Goal: Task Accomplishment & Management: Manage account settings

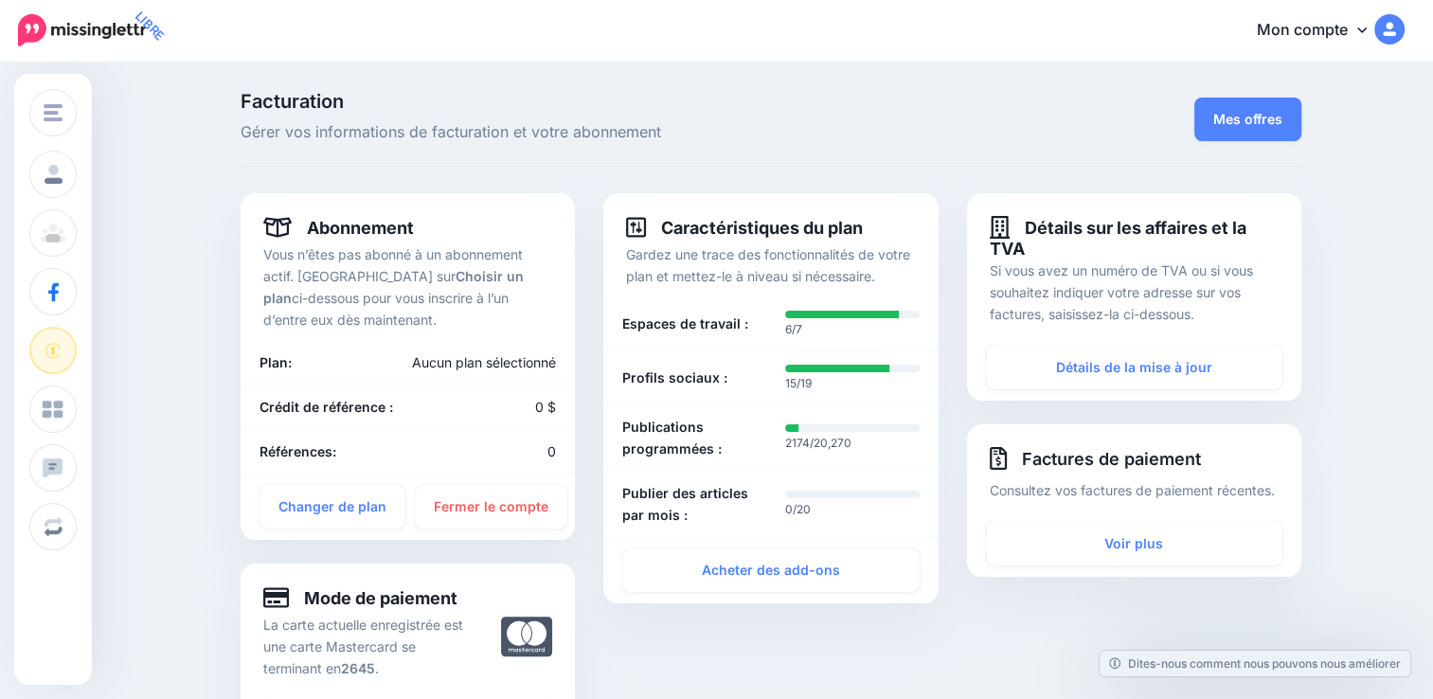
click at [1364, 31] on link "Mon compte" at bounding box center [1321, 31] width 167 height 46
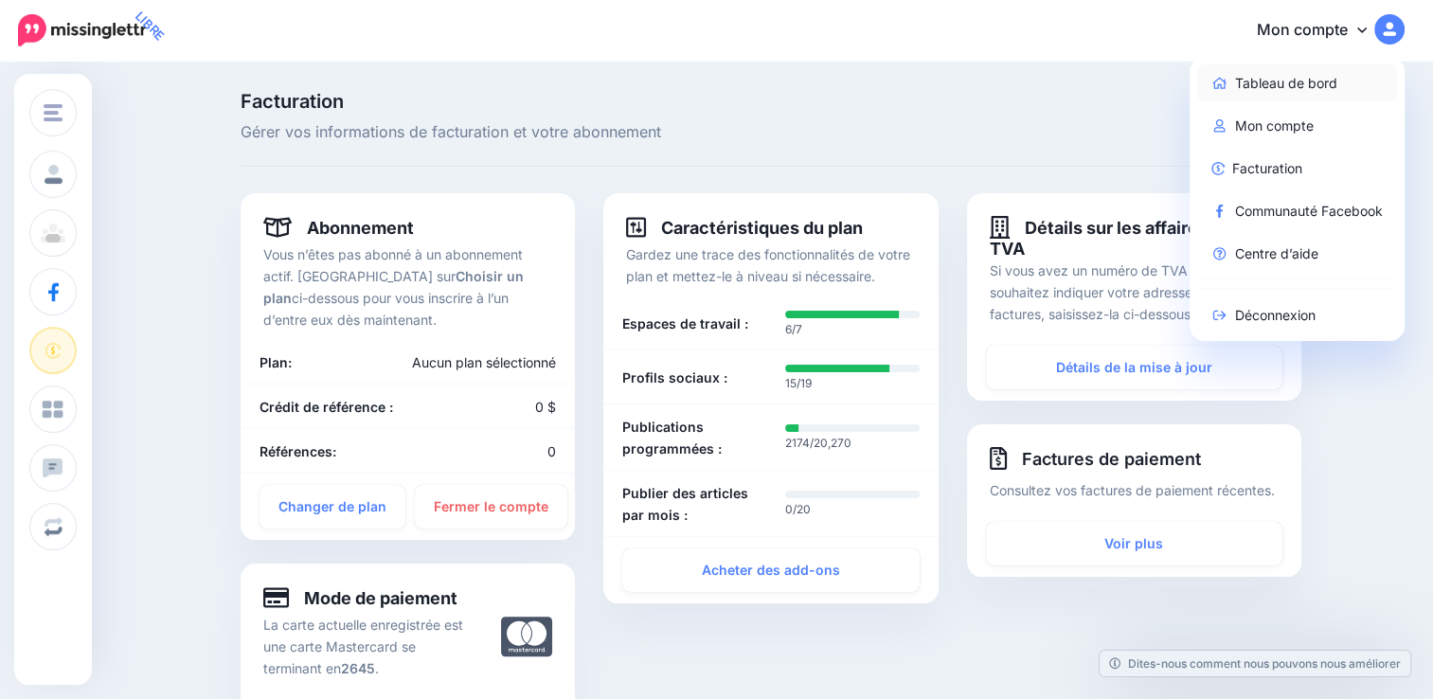
click at [1324, 81] on font "Tableau de bord" at bounding box center [1286, 83] width 102 height 23
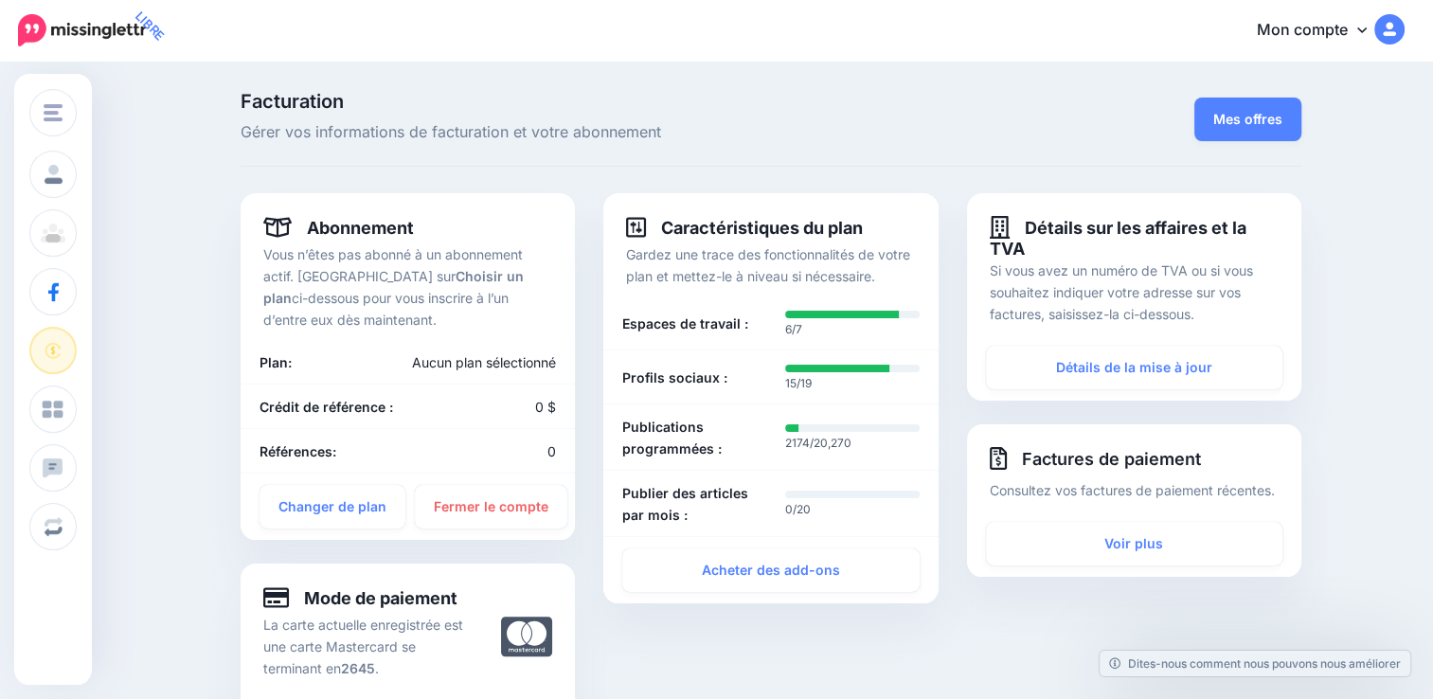
click at [1334, 20] on font "Mon compte" at bounding box center [1302, 29] width 91 height 19
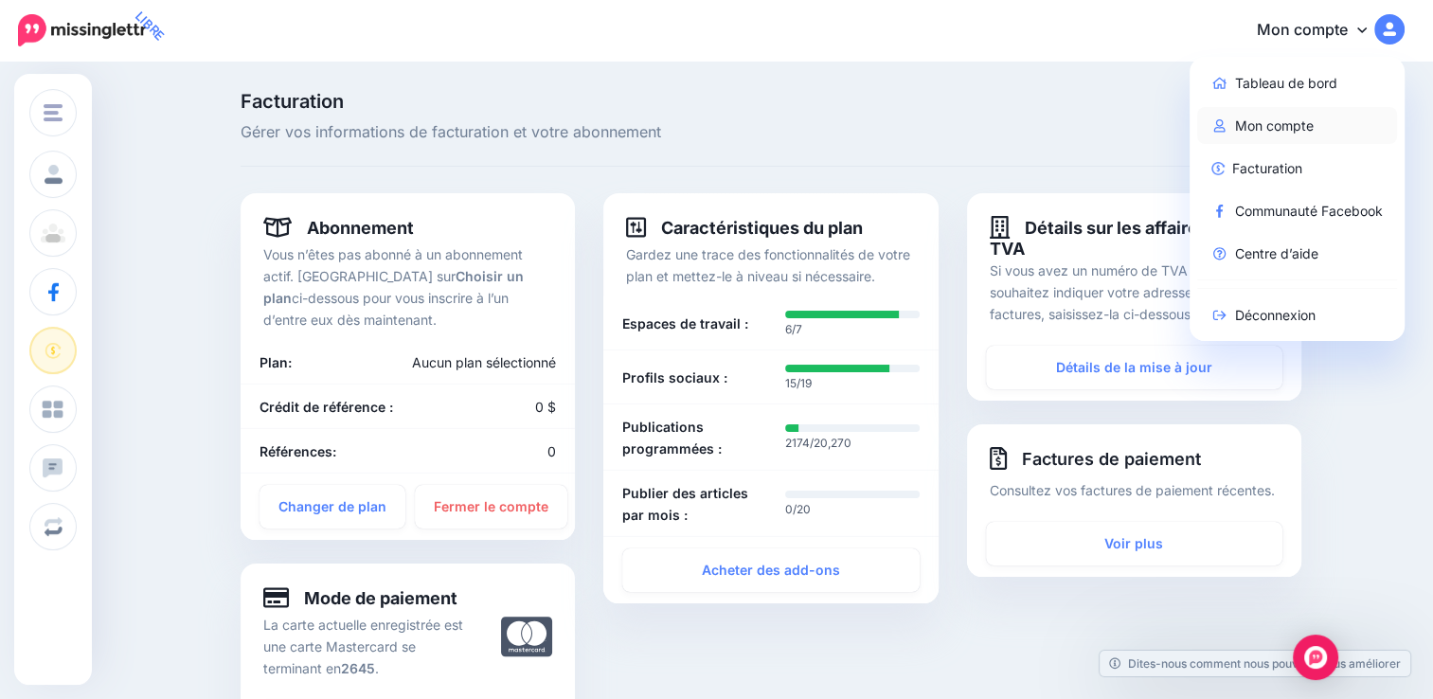
click at [1314, 121] on font "Mon compte" at bounding box center [1274, 126] width 79 height 23
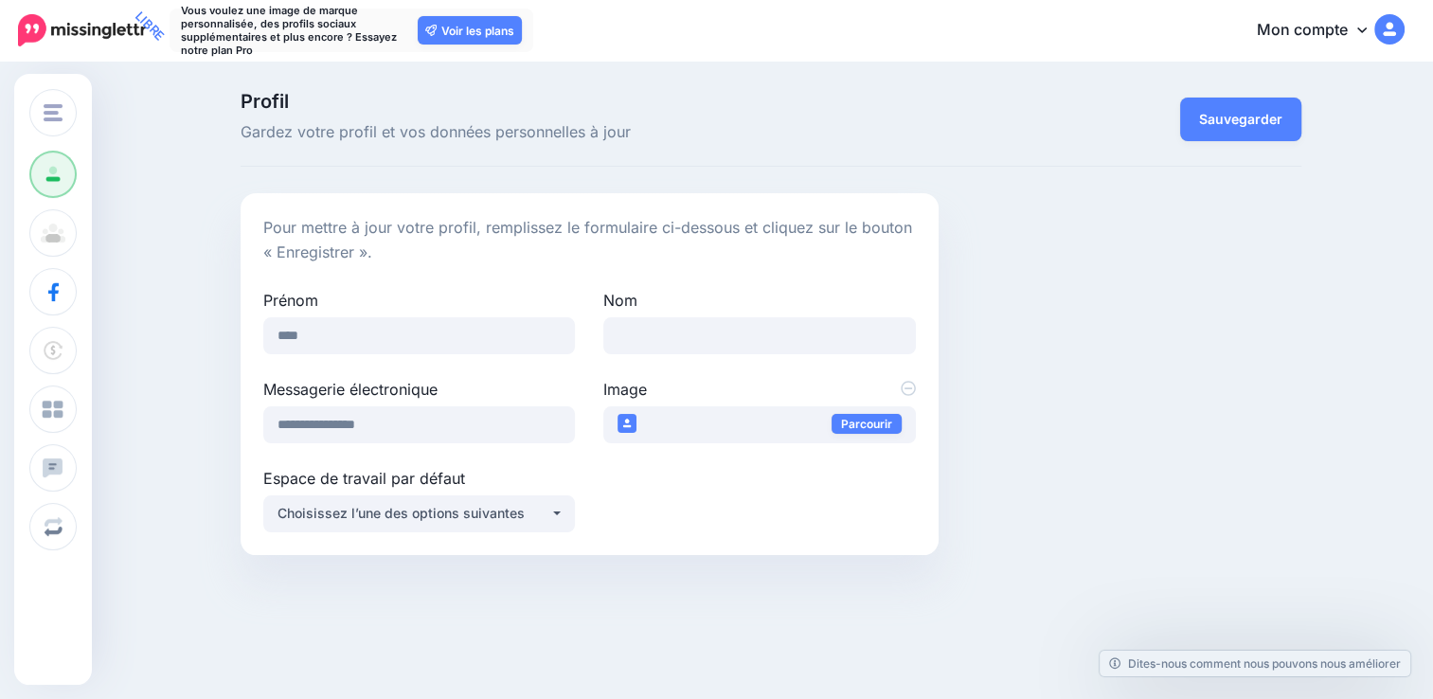
click at [1315, 27] on font "Mon compte" at bounding box center [1302, 29] width 91 height 19
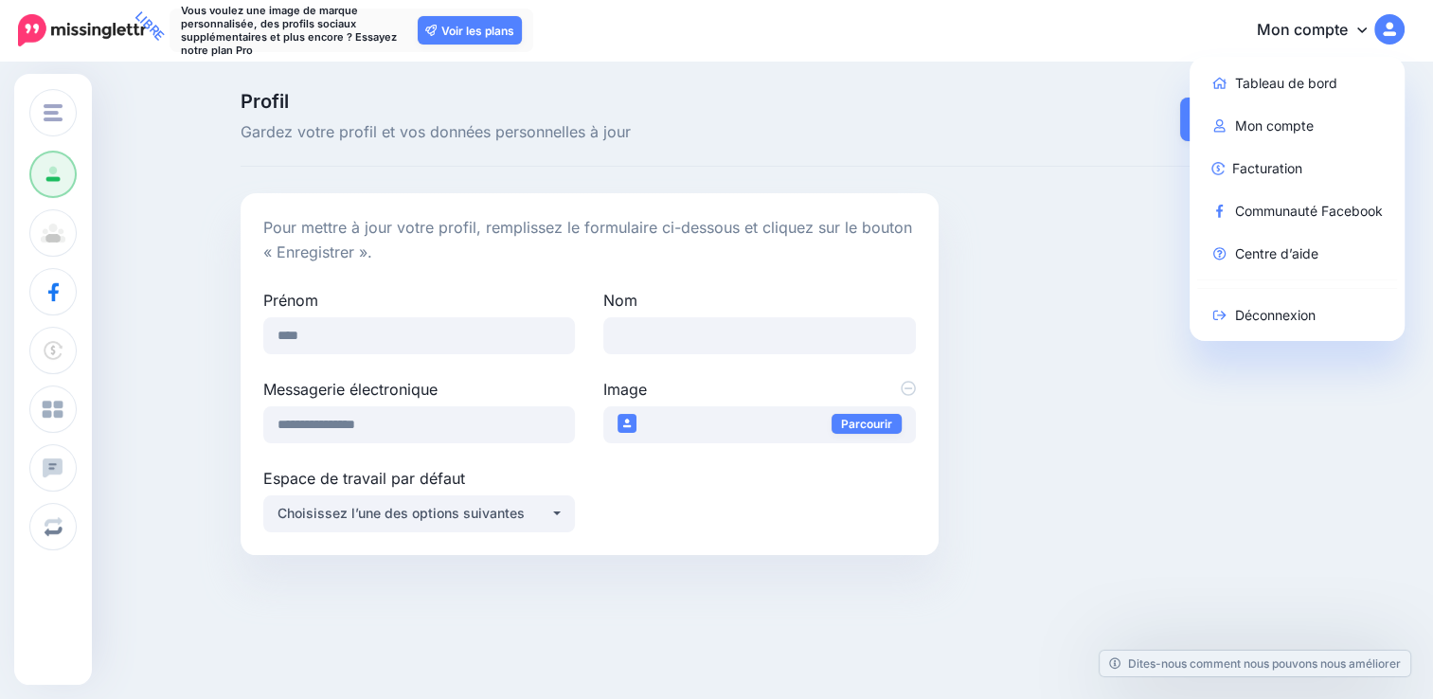
click at [1182, 376] on div "**********" at bounding box center [771, 374] width 1090 height 362
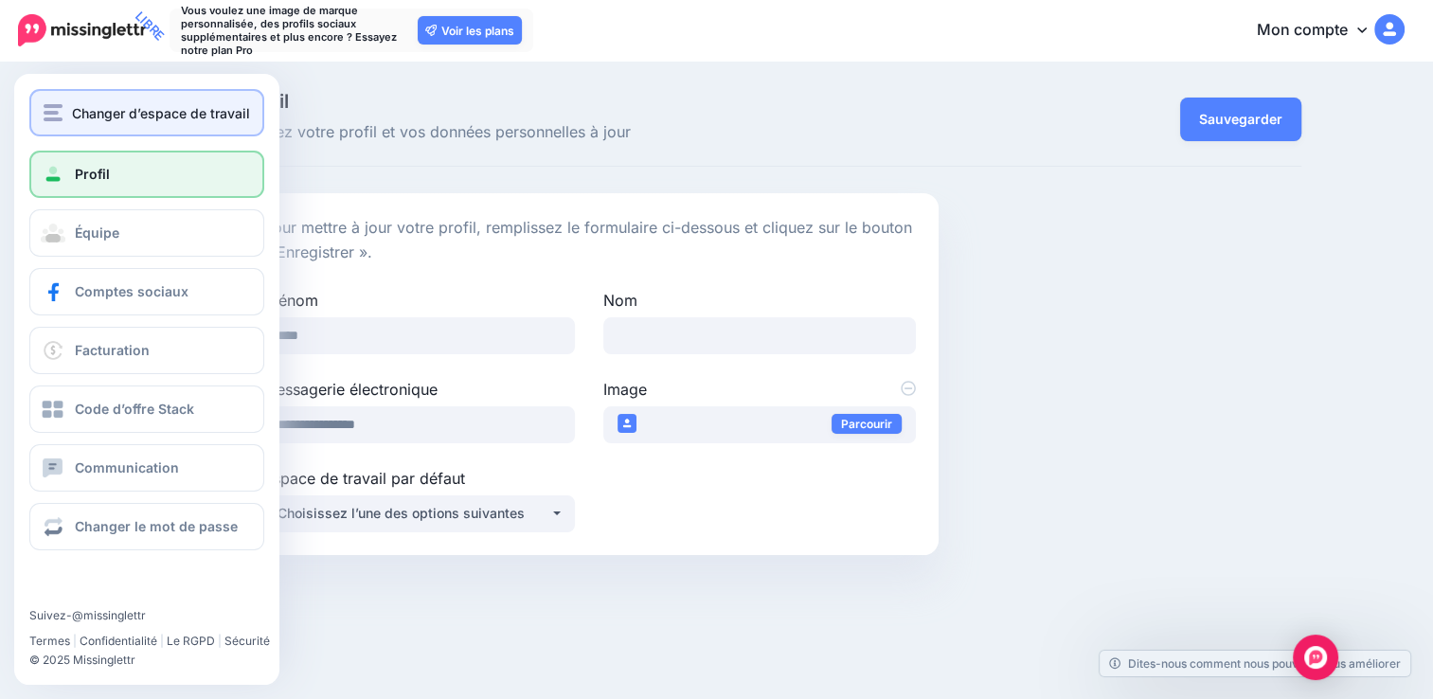
click at [188, 123] on button "Changer d’espace de travail" at bounding box center [146, 112] width 235 height 47
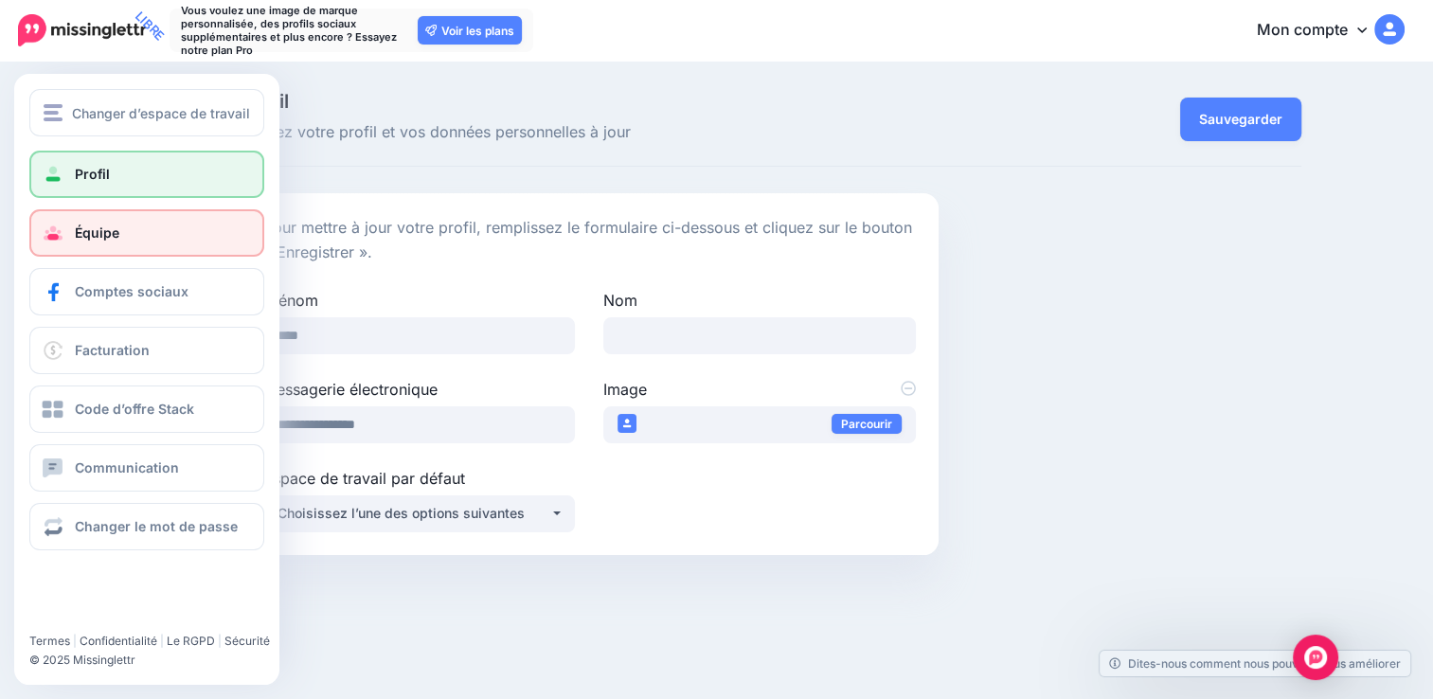
click at [90, 243] on link "Équipe" at bounding box center [146, 232] width 235 height 47
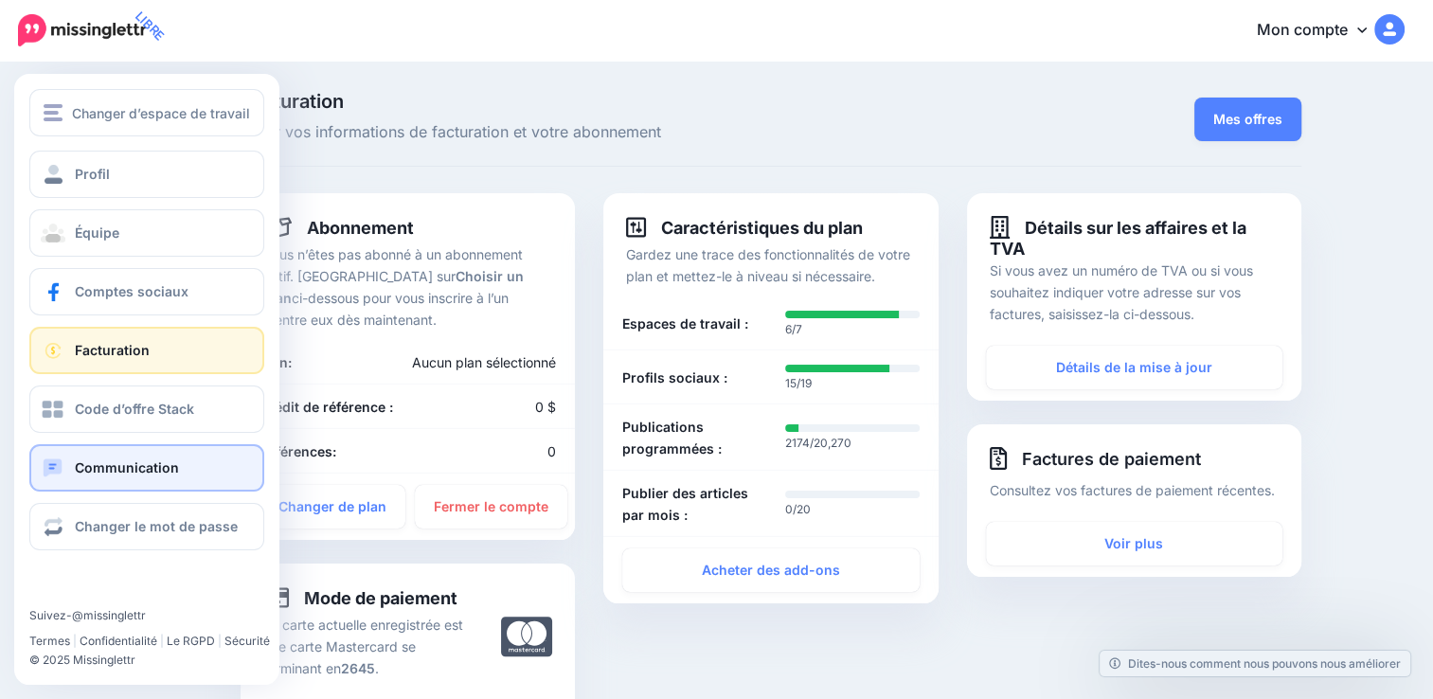
click at [144, 479] on link "Communication" at bounding box center [146, 467] width 235 height 47
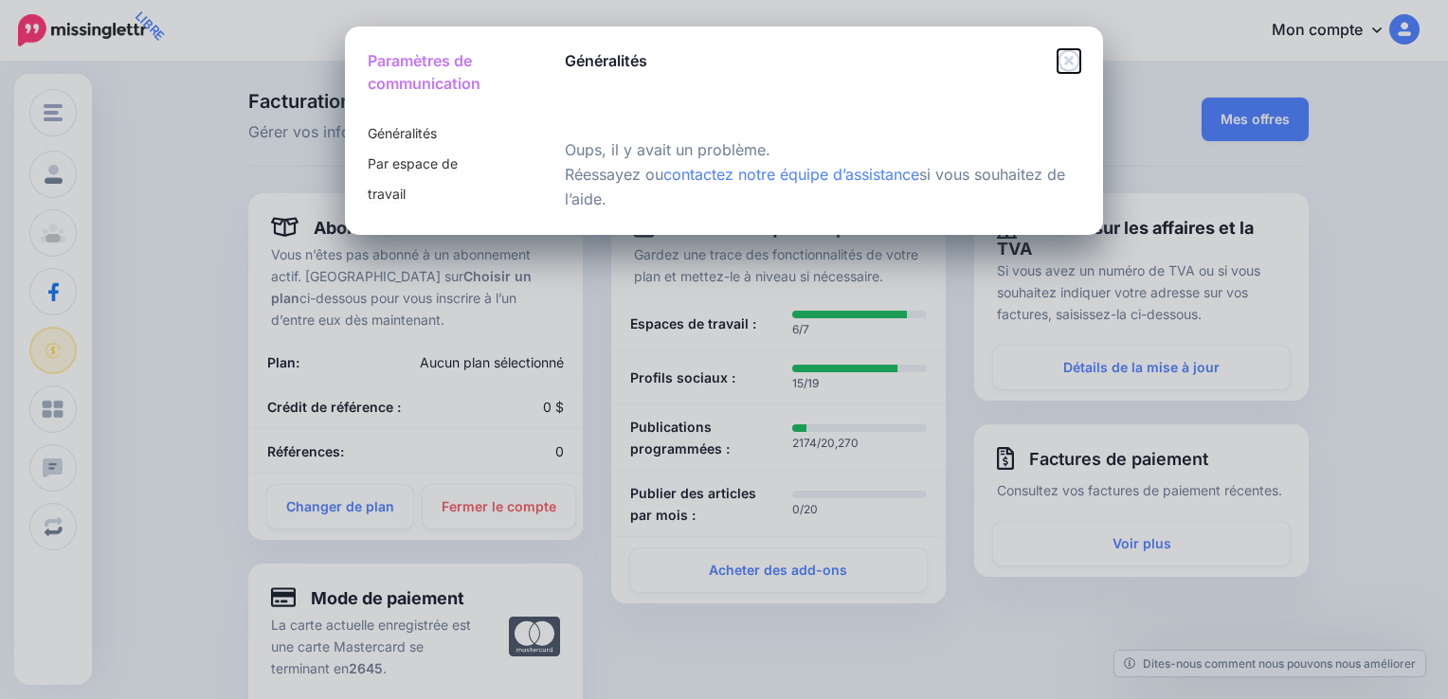
click at [1067, 67] on icon "Fermer" at bounding box center [1068, 60] width 23 height 23
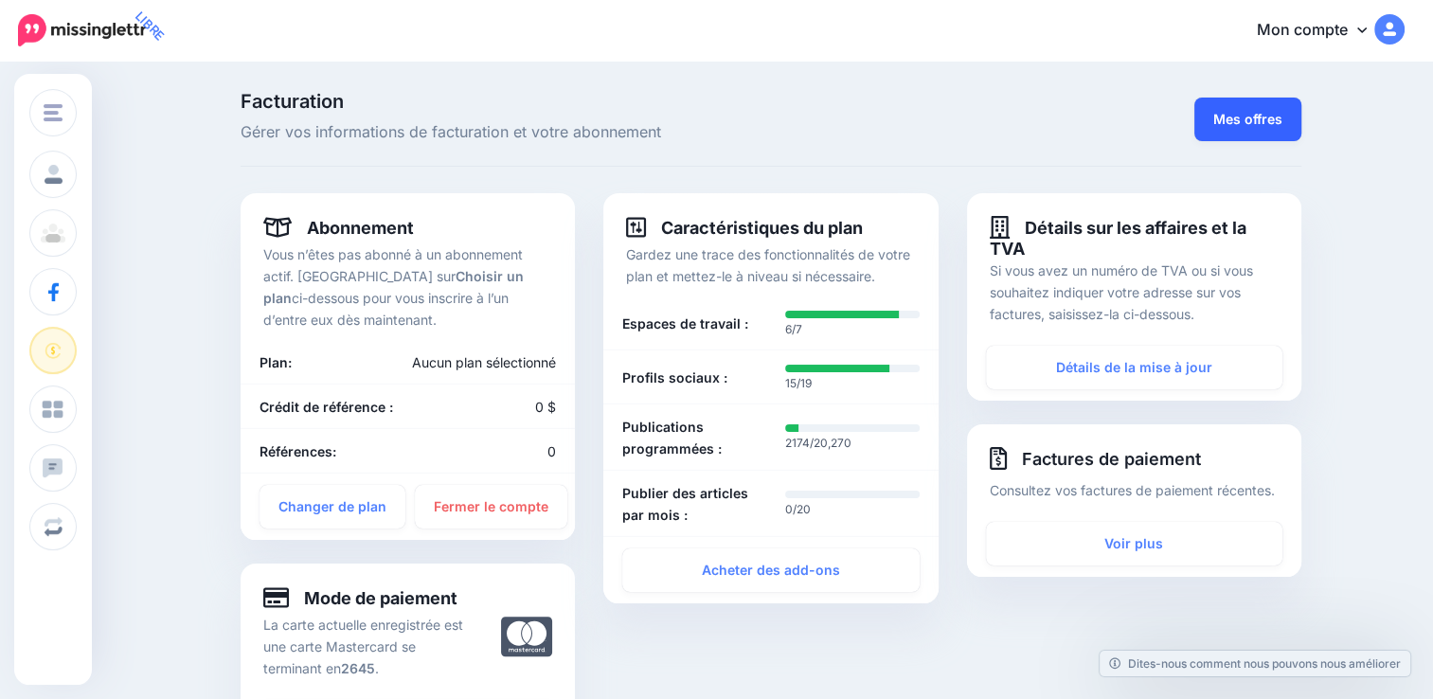
click at [1257, 128] on link "Mes offres" at bounding box center [1248, 120] width 107 height 44
click at [1405, 29] on img at bounding box center [1390, 29] width 30 height 30
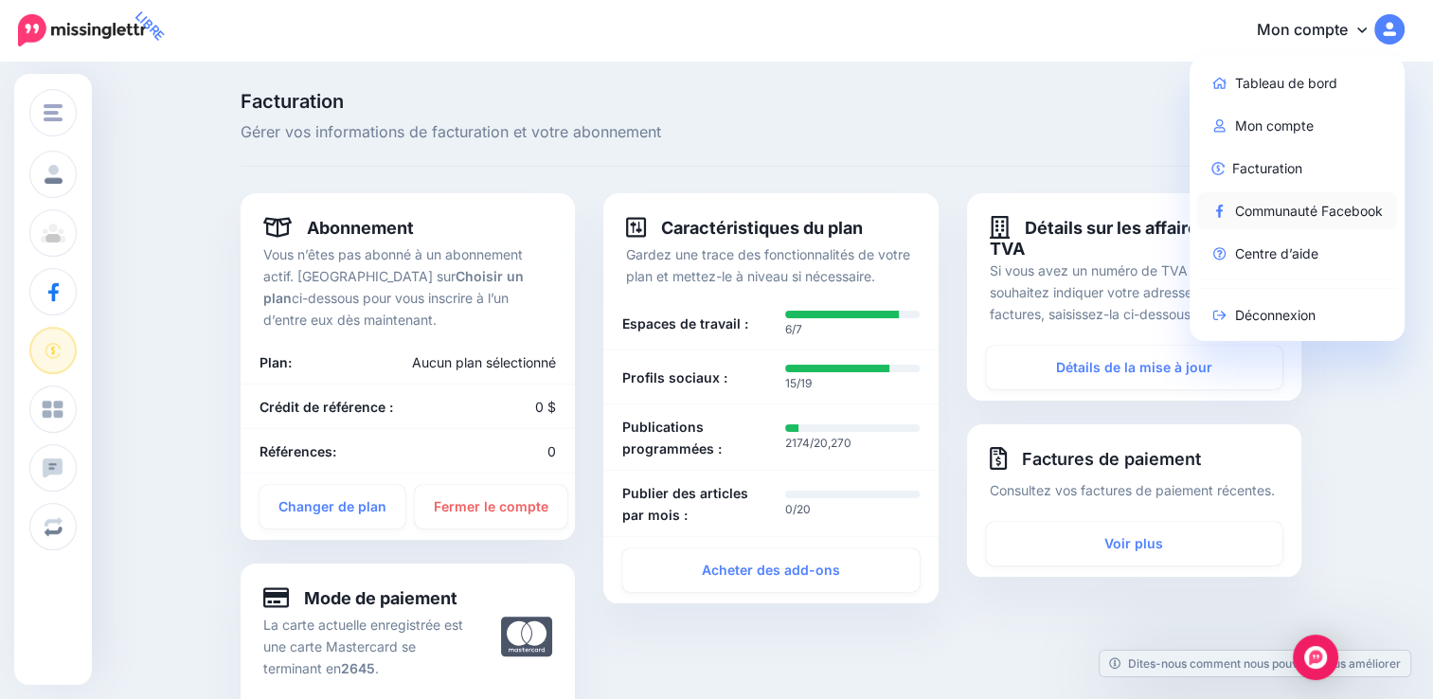
click at [1329, 217] on font "Communauté Facebook" at bounding box center [1309, 211] width 148 height 23
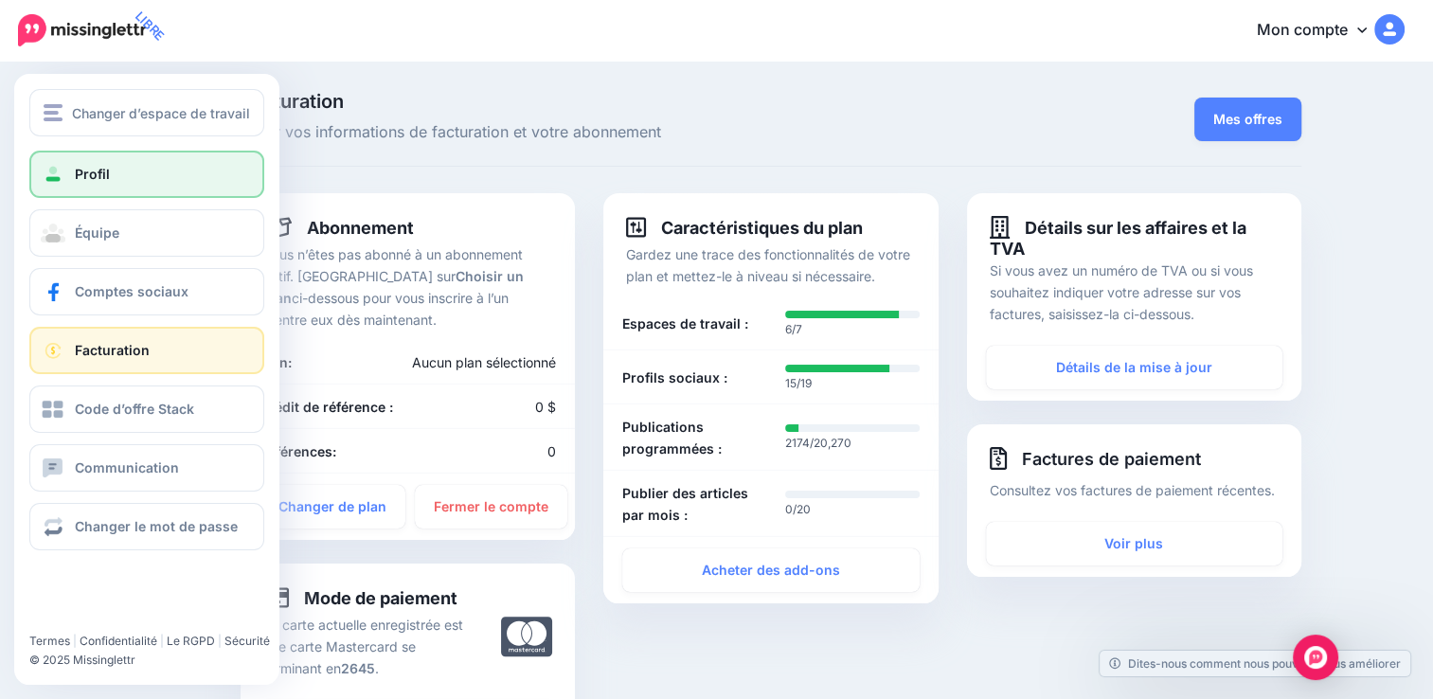
click at [68, 180] on link "Profil" at bounding box center [146, 174] width 235 height 47
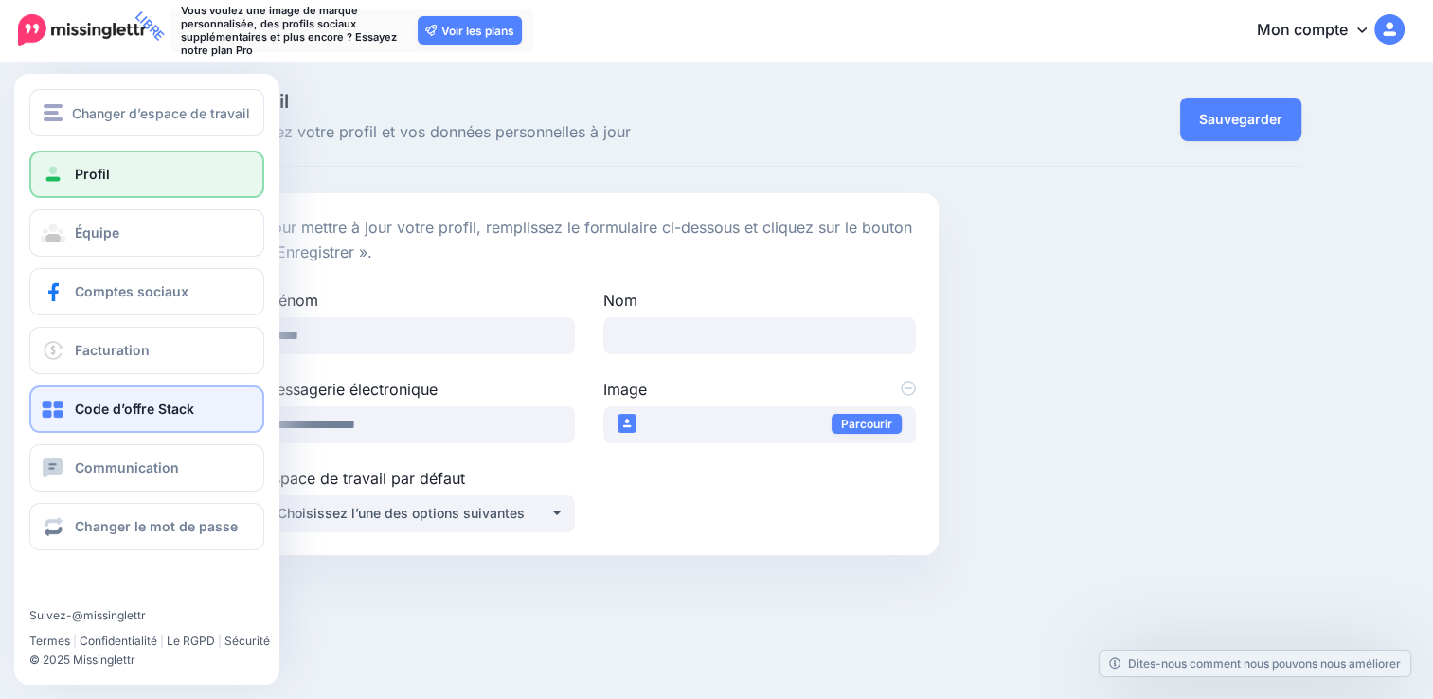
click at [137, 410] on span "Code d’offre Stack" at bounding box center [134, 409] width 119 height 16
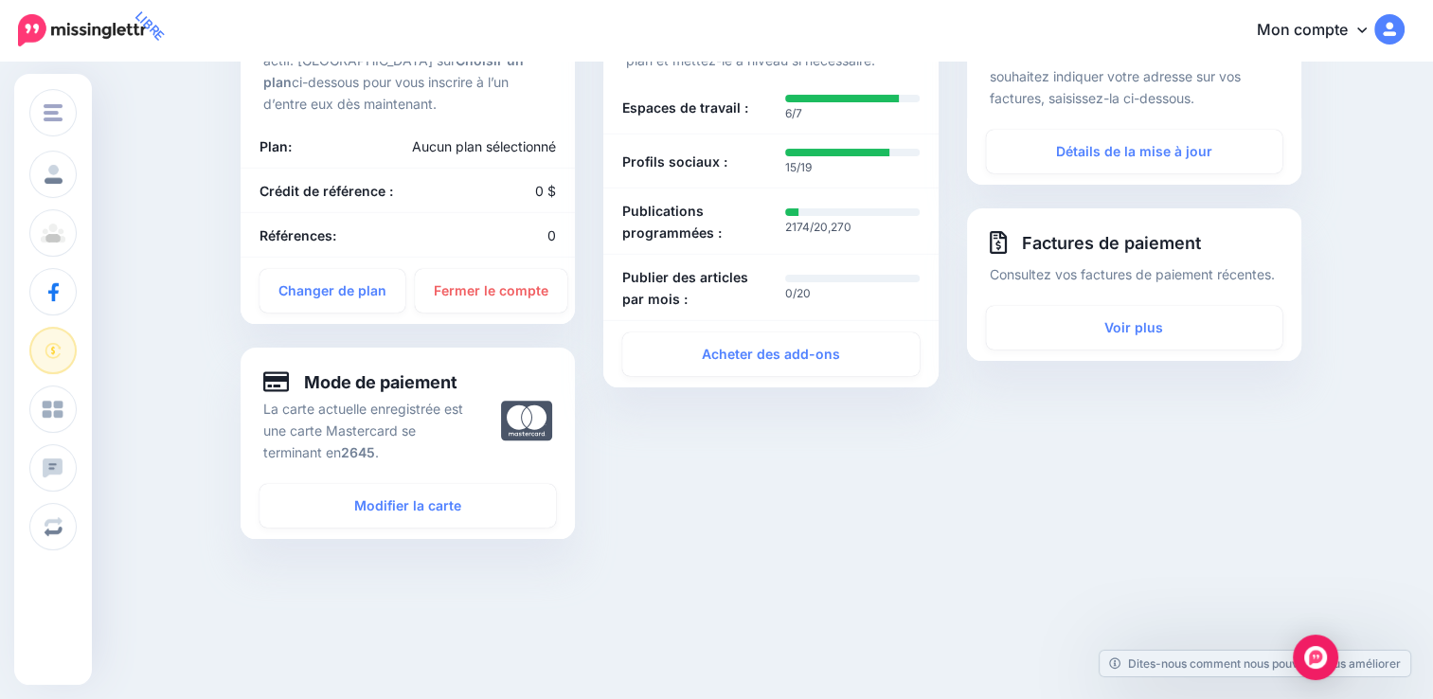
scroll to position [216, 0]
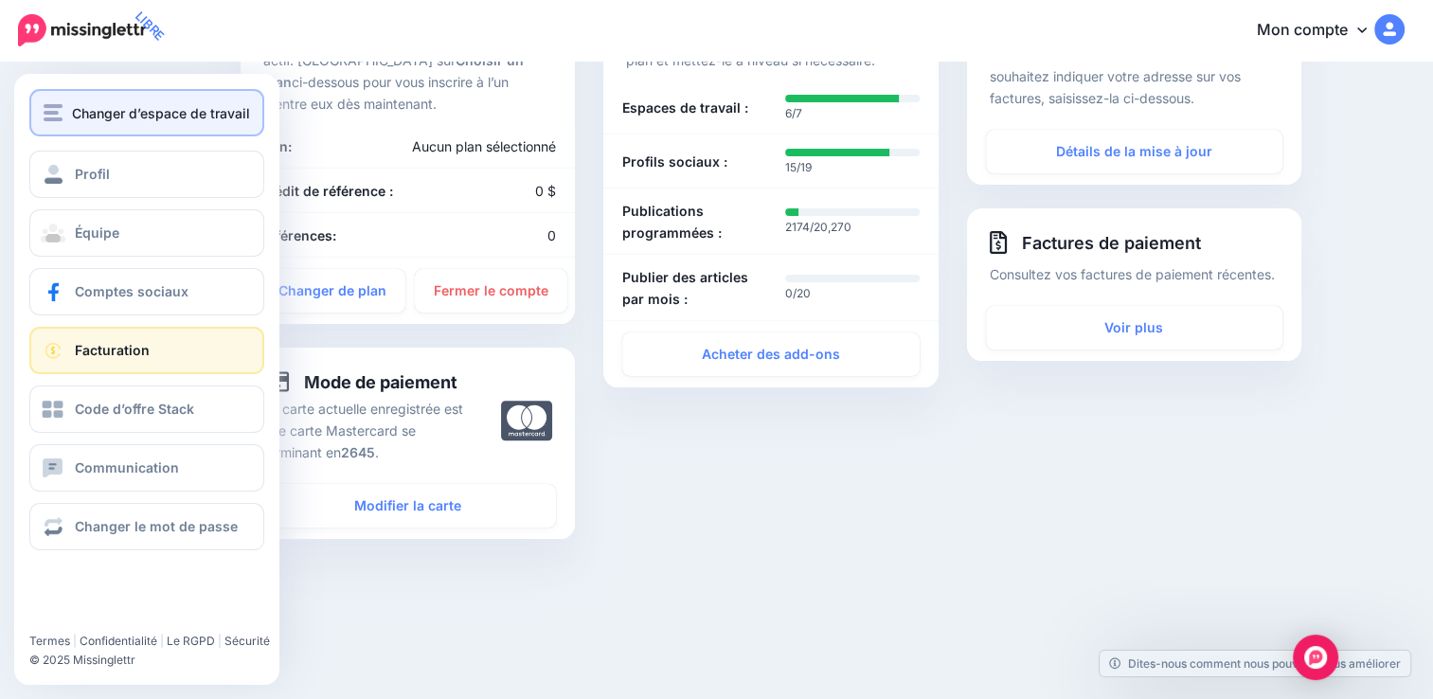
click at [74, 115] on span "Changer d’espace de travail" at bounding box center [161, 113] width 178 height 22
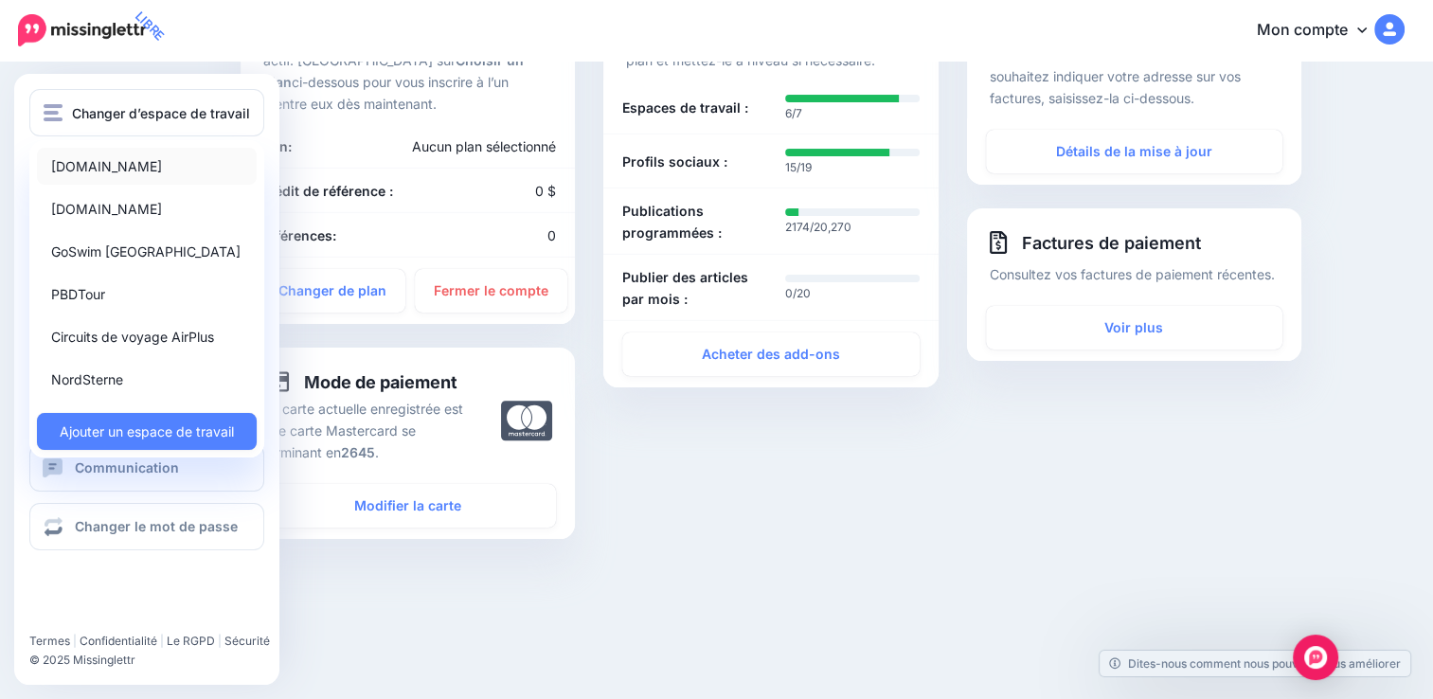
click at [94, 172] on link "[DOMAIN_NAME]" at bounding box center [147, 166] width 220 height 37
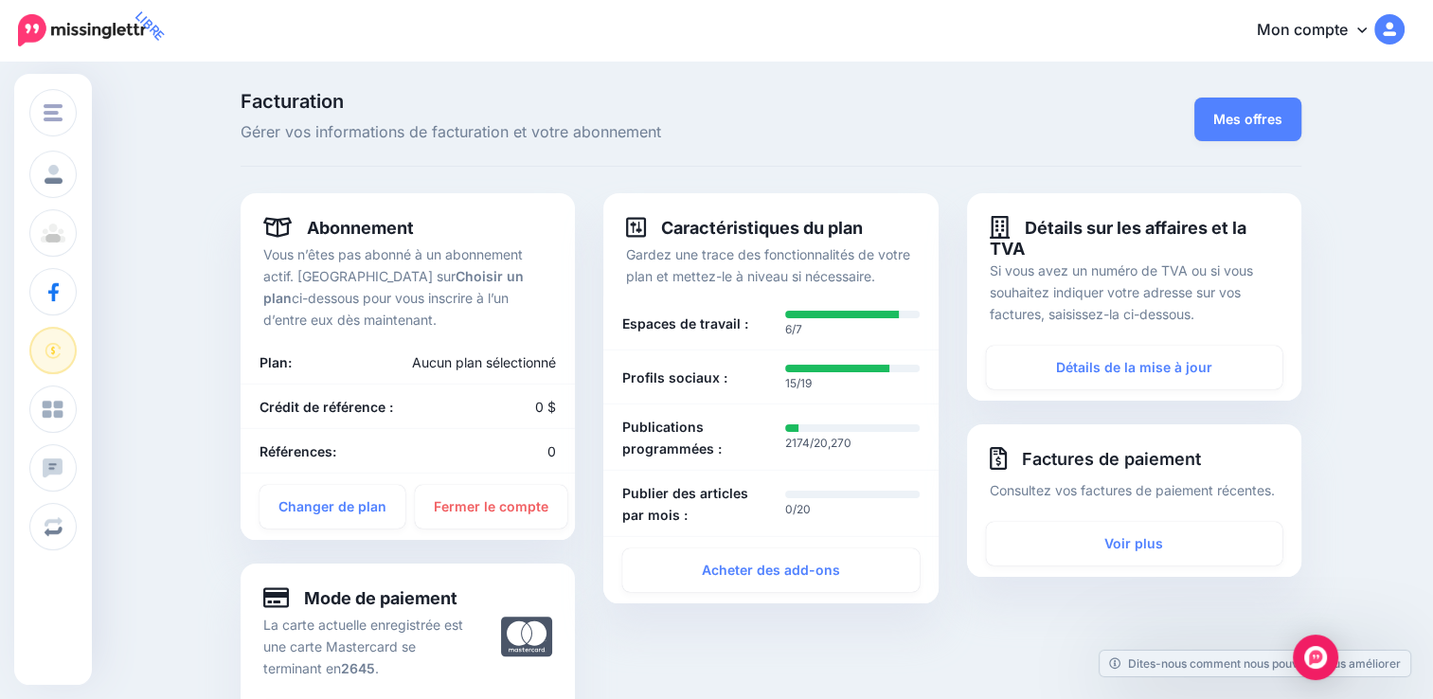
click at [250, 298] on div "Abonnement Vous n’êtes pas abonné à un abonnement actif. Cliquez sur Choisir un…" at bounding box center [408, 366] width 334 height 347
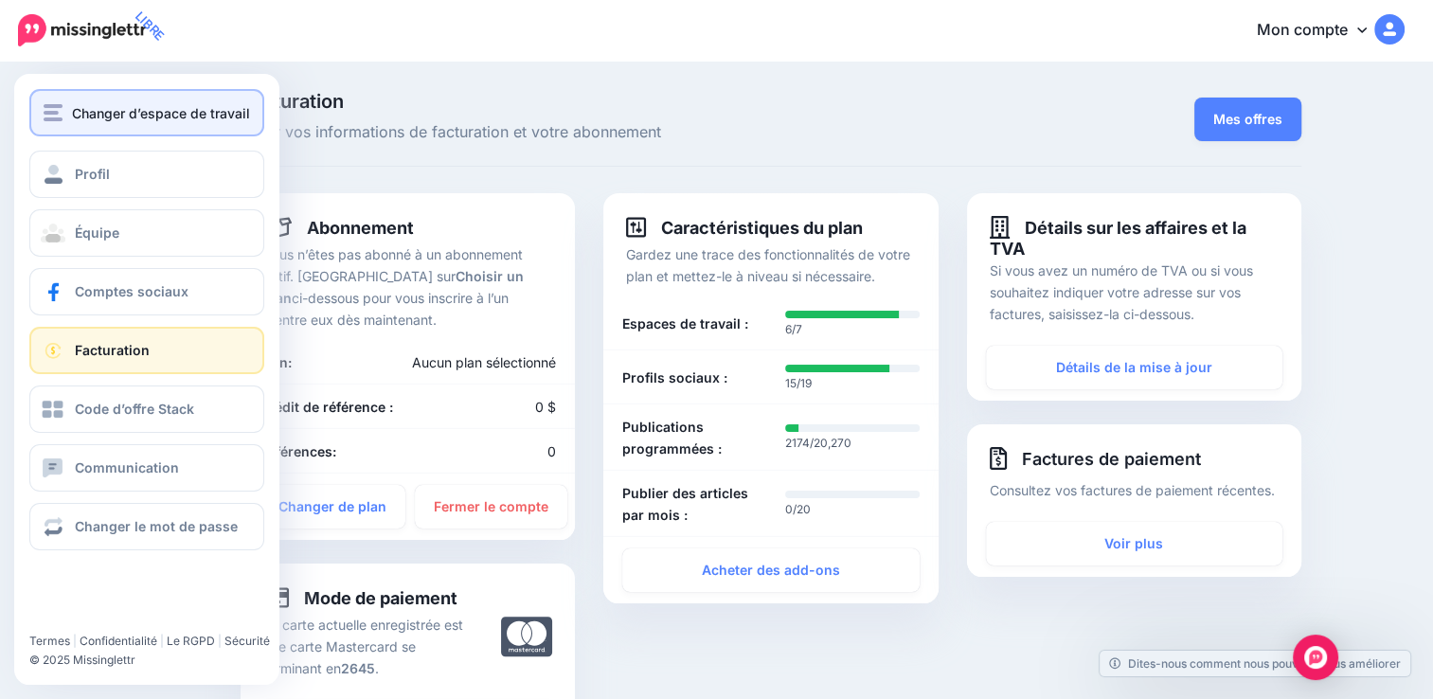
click at [160, 96] on button "Changer d’espace de travail" at bounding box center [146, 112] width 235 height 47
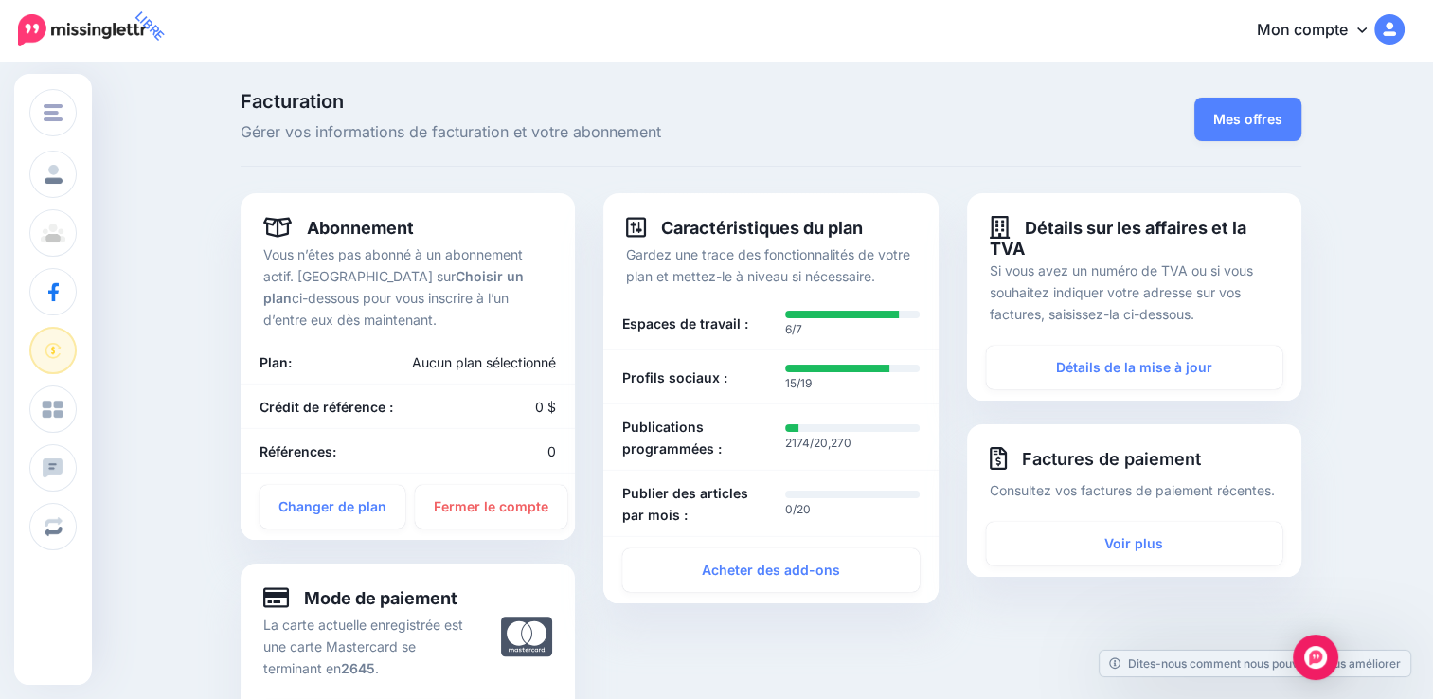
click at [311, 157] on div "Facturation Gérer vos informations de facturation et votre abonnement Mes offres" at bounding box center [771, 129] width 1061 height 75
click at [1348, 31] on font "Mon compte" at bounding box center [1302, 29] width 91 height 19
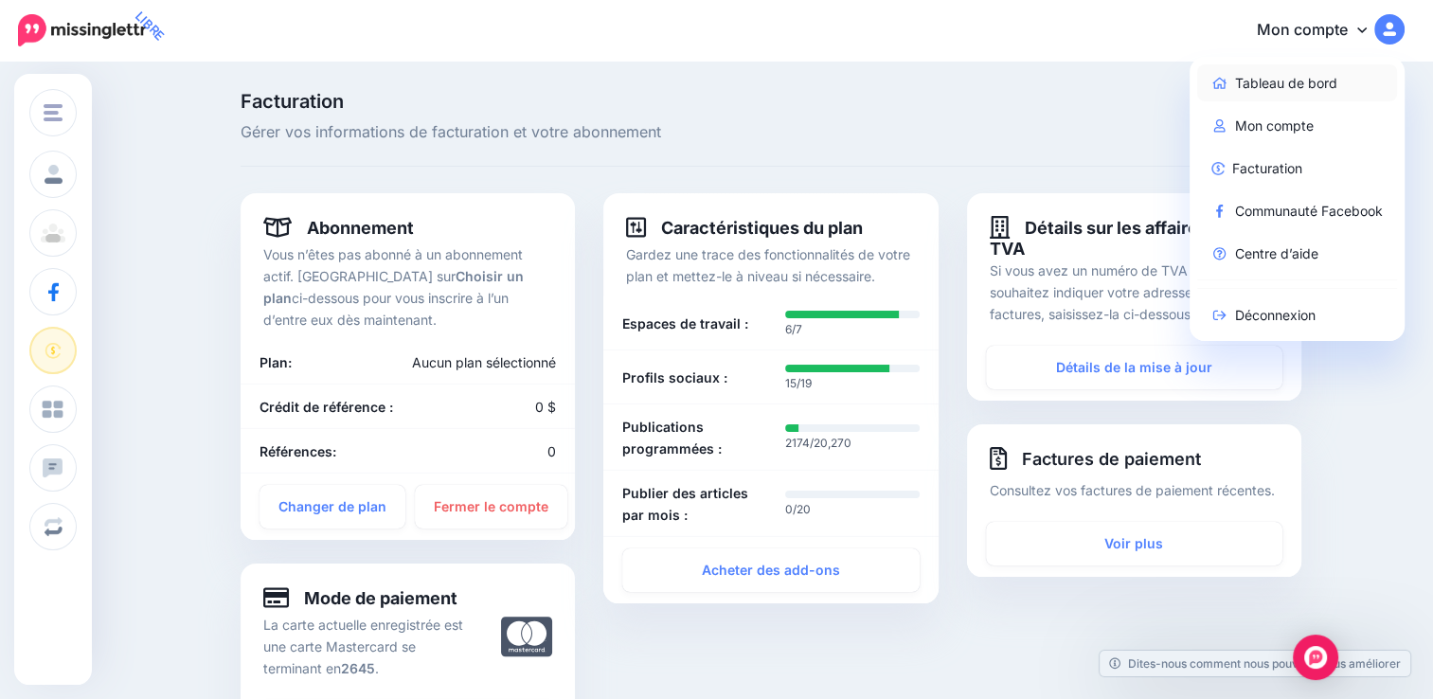
click at [1330, 91] on font "Tableau de bord" at bounding box center [1286, 83] width 102 height 23
click at [1270, 252] on font "Centre d’aide" at bounding box center [1276, 254] width 83 height 23
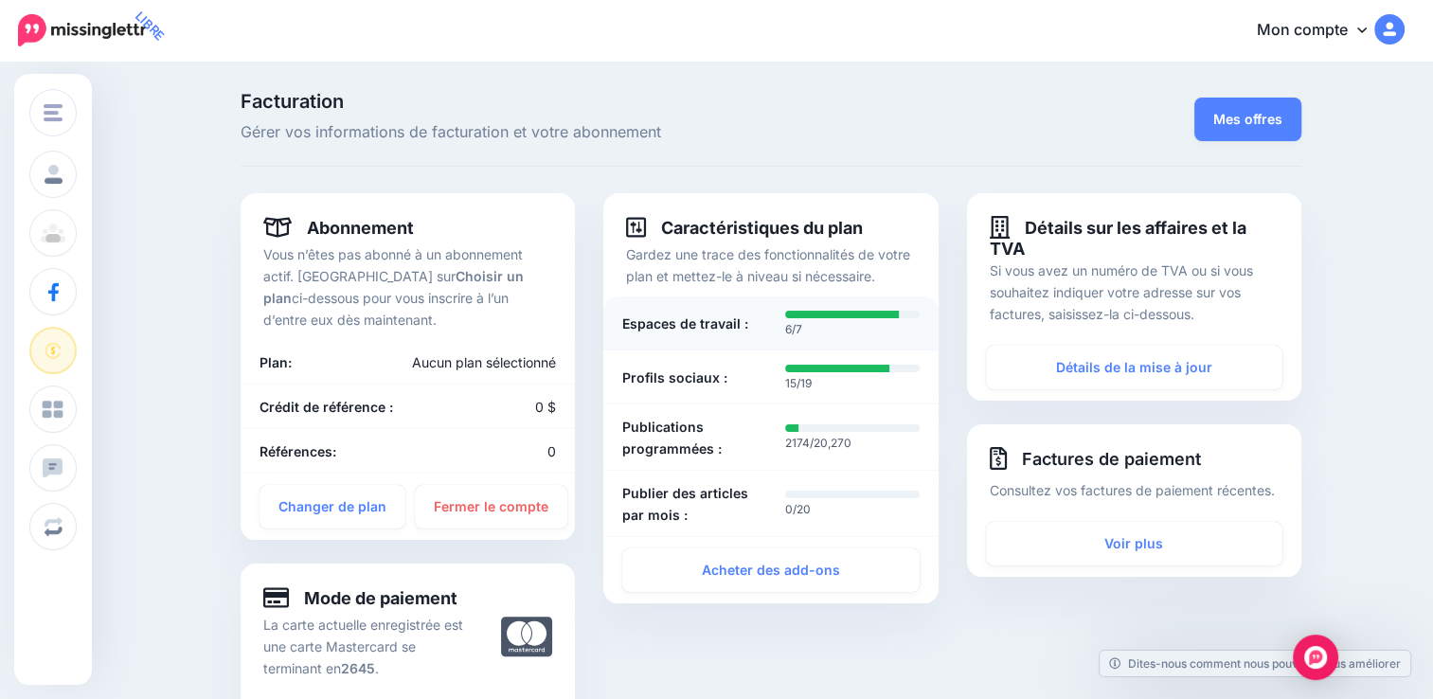
click at [718, 321] on b "Espaces de travail :" at bounding box center [685, 324] width 126 height 22
click at [820, 311] on div at bounding box center [842, 315] width 114 height 8
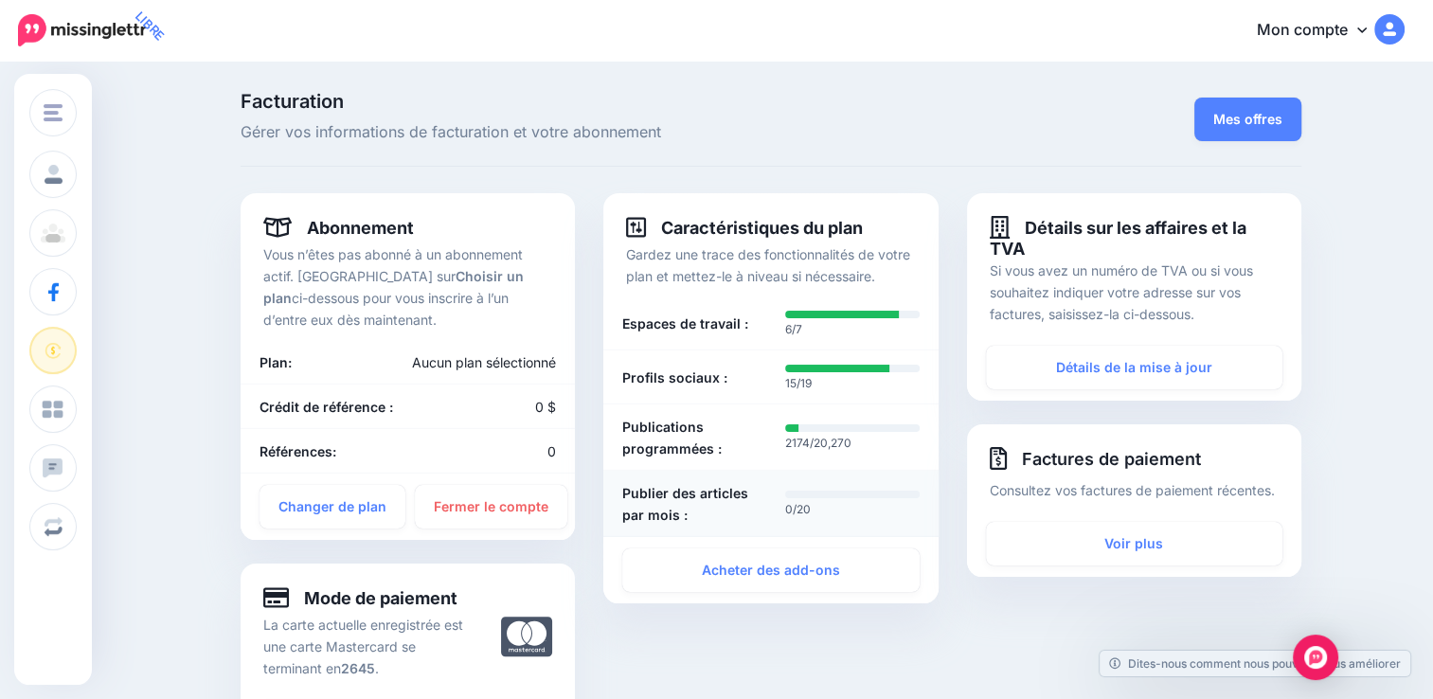
click at [754, 504] on b "Publier des articles par mois :" at bounding box center [689, 504] width 135 height 44
click at [796, 436] on p "2174/20,270" at bounding box center [852, 443] width 135 height 19
drag, startPoint x: 796, startPoint y: 436, endPoint x: 776, endPoint y: 438, distance: 20.0
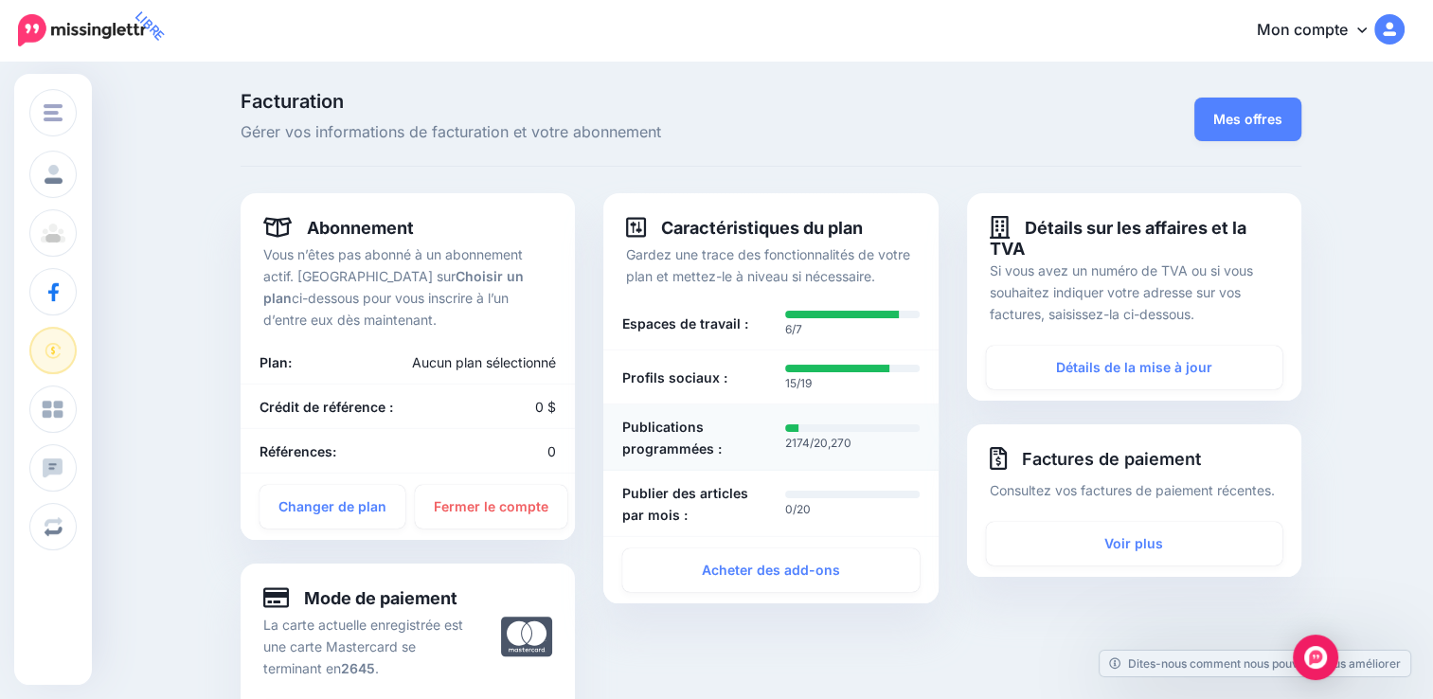
click at [771, 438] on div "Publications programmées :" at bounding box center [689, 438] width 163 height 44
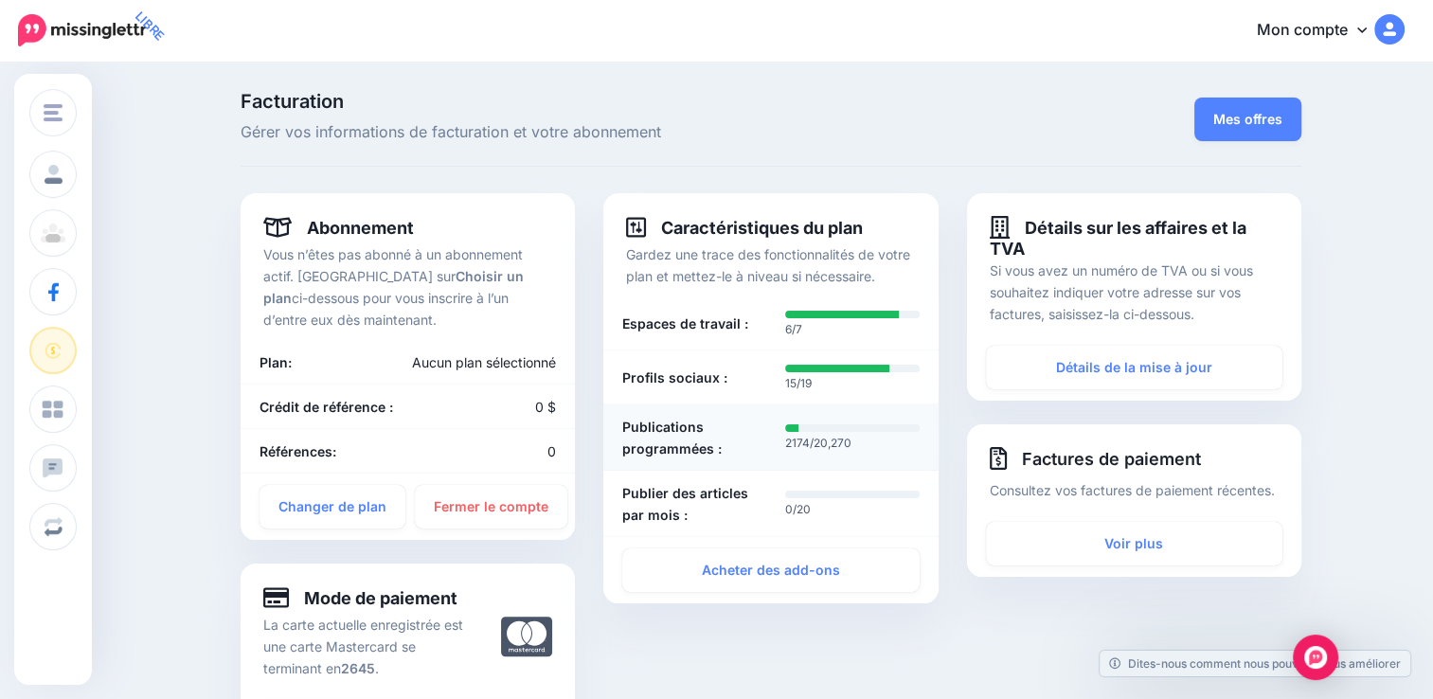
click at [771, 438] on div "Publications programmées :" at bounding box center [689, 438] width 163 height 44
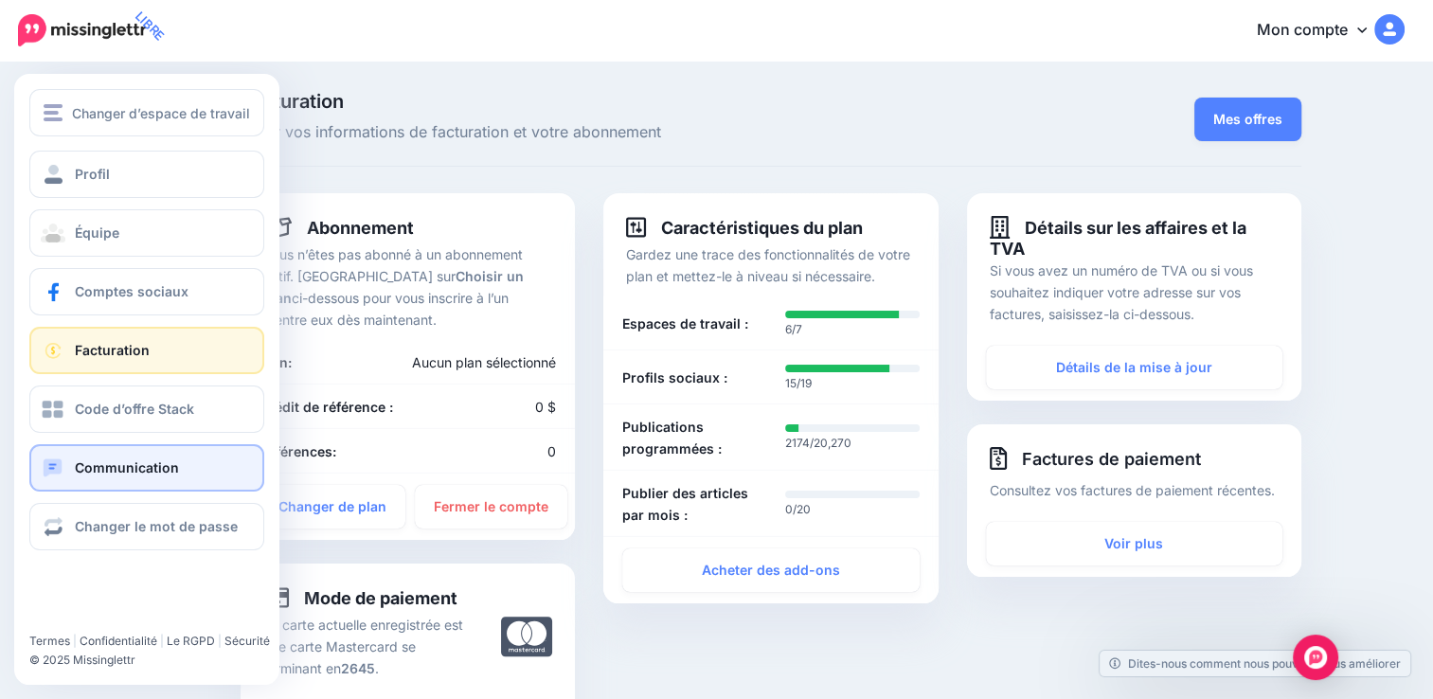
click at [65, 472] on link "Communication" at bounding box center [146, 467] width 235 height 47
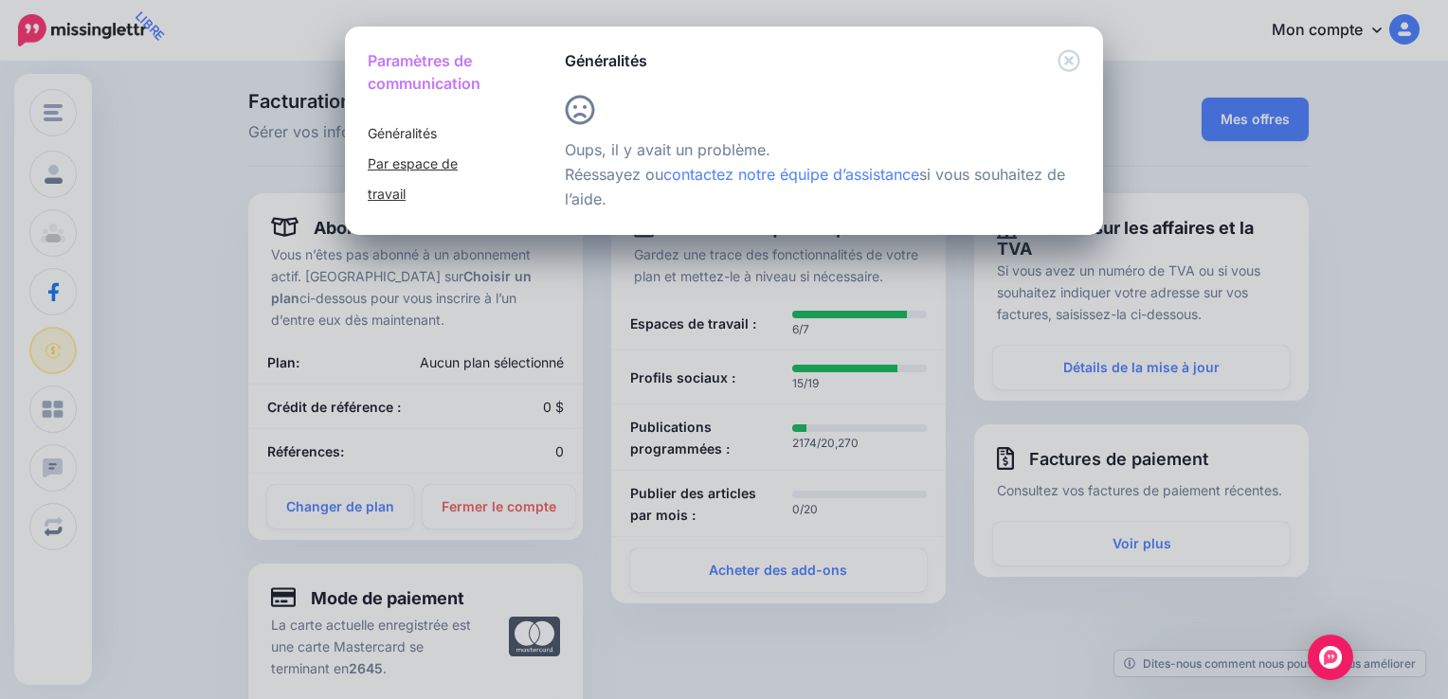
click at [413, 160] on font "Par espace de travail" at bounding box center [413, 178] width 90 height 46
click at [1072, 67] on icon "Fermer" at bounding box center [1068, 60] width 23 height 23
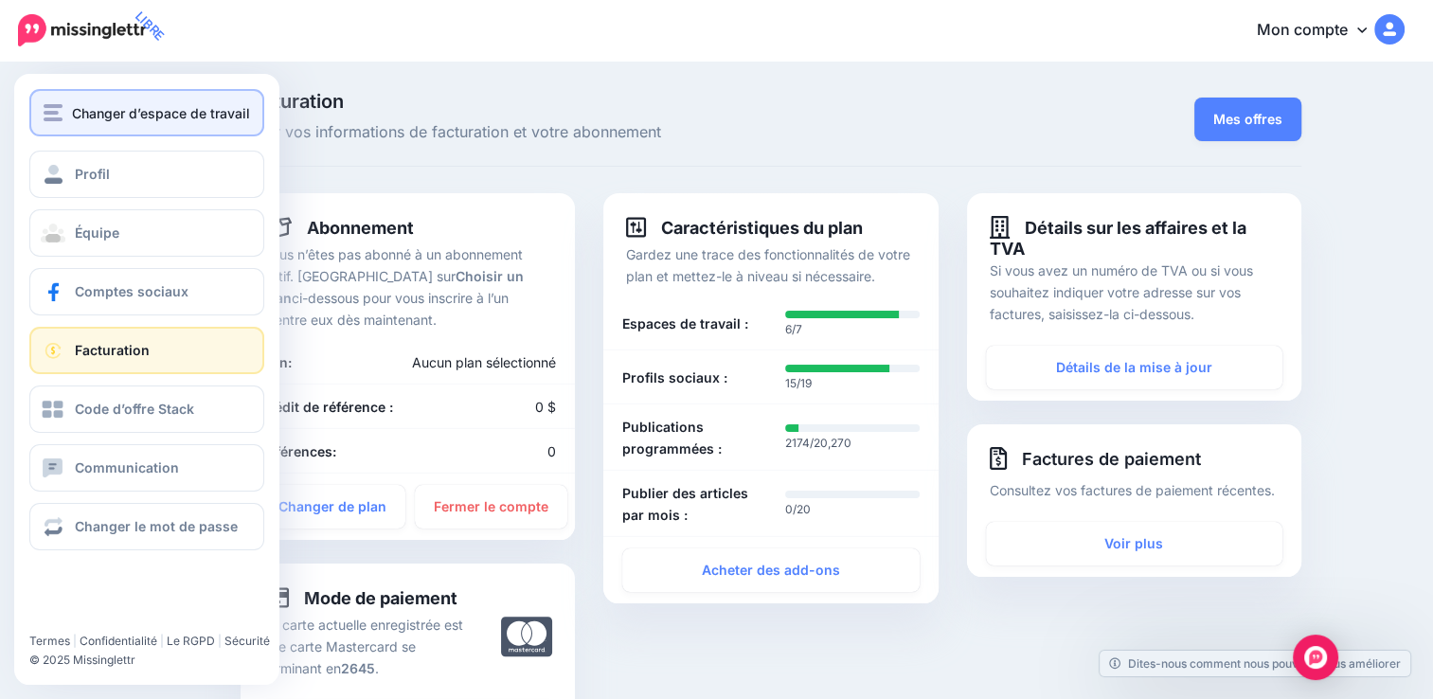
click at [51, 120] on img "button" at bounding box center [53, 112] width 19 height 17
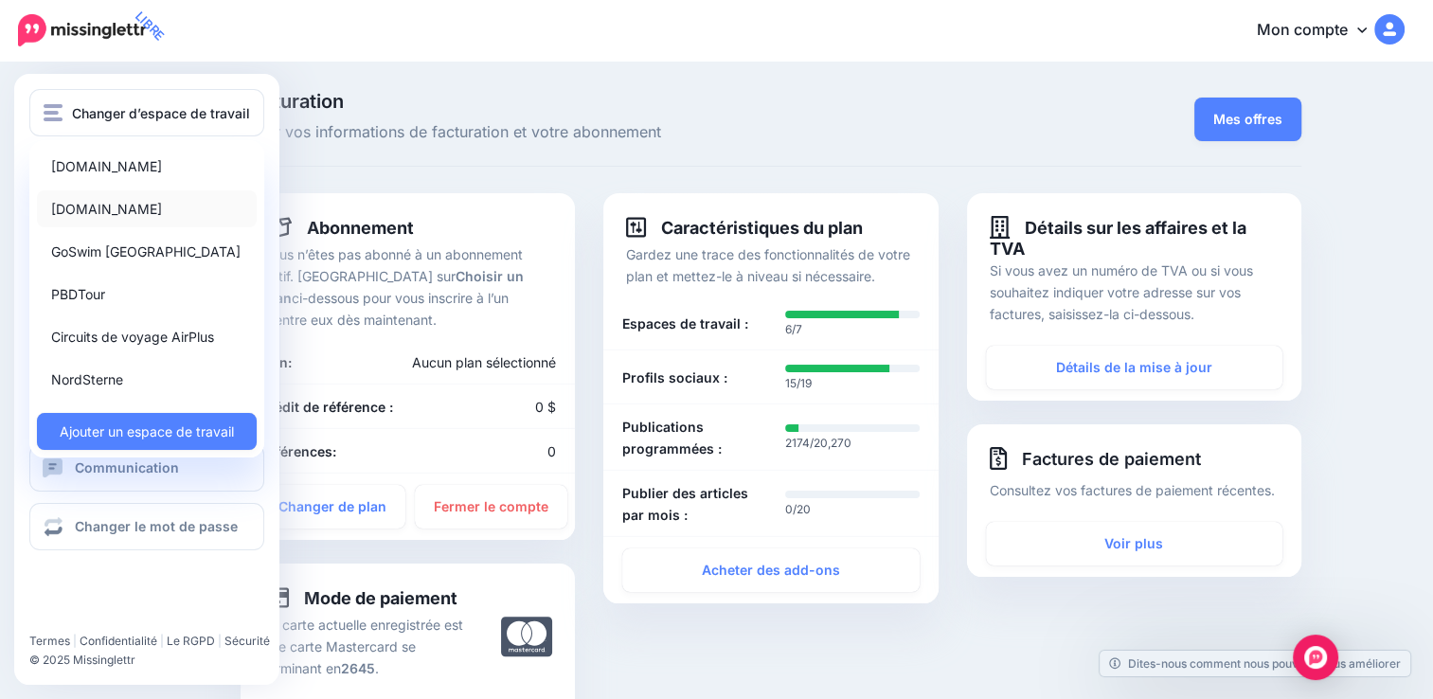
click at [106, 201] on link "[DOMAIN_NAME]" at bounding box center [147, 208] width 220 height 37
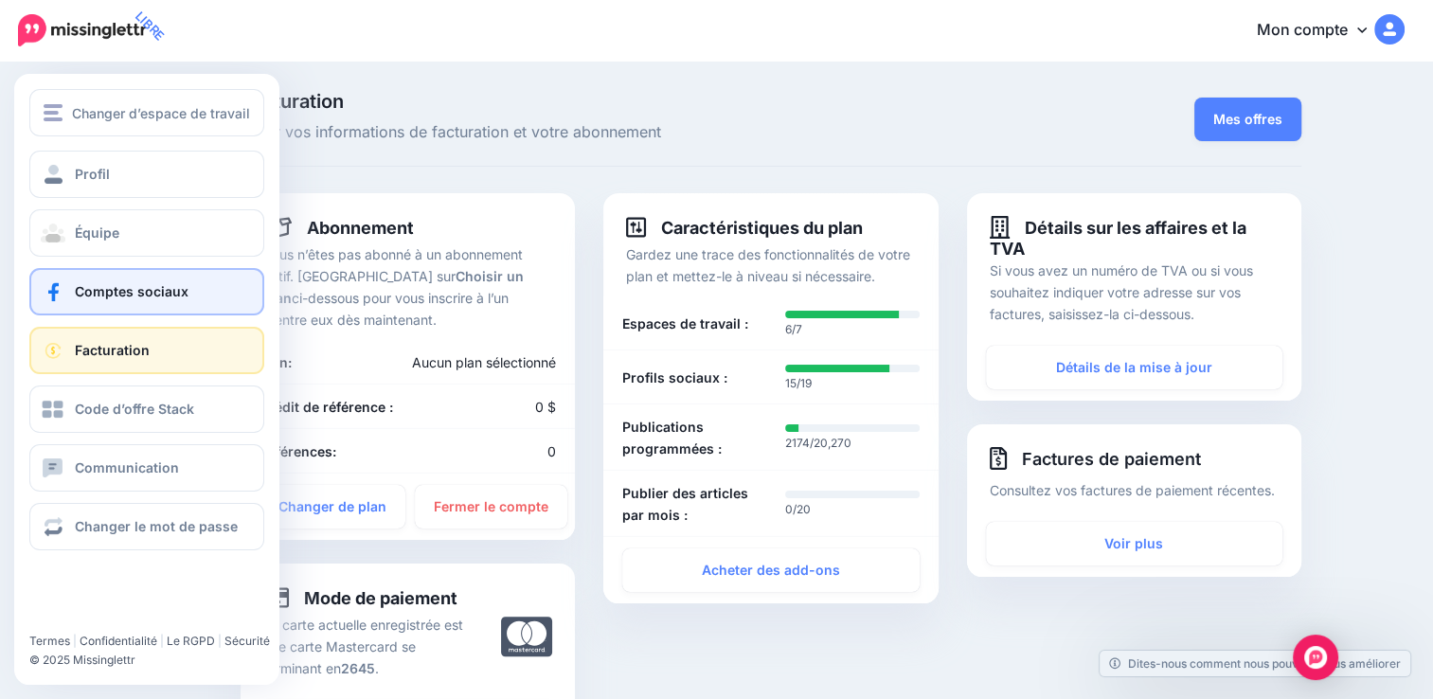
click at [136, 275] on link "Comptes sociaux" at bounding box center [146, 291] width 235 height 47
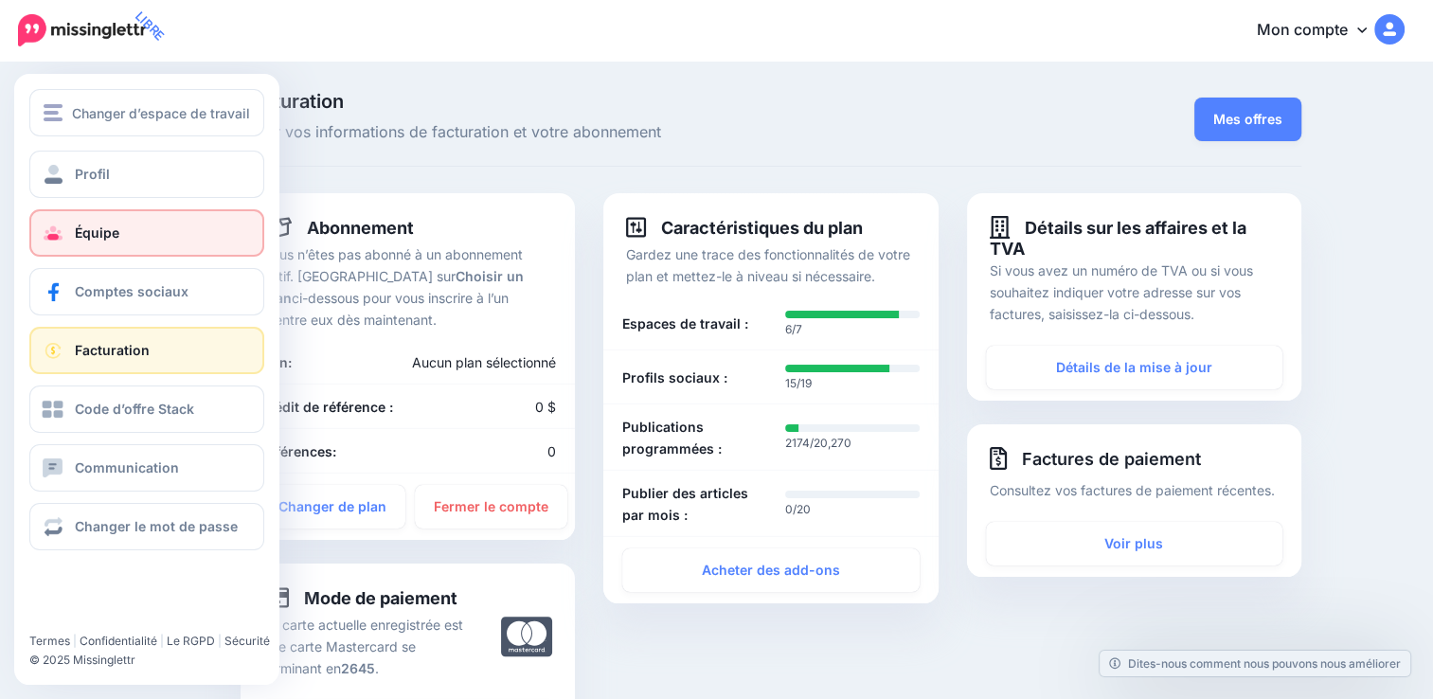
click at [88, 226] on span "Équipe" at bounding box center [97, 233] width 45 height 16
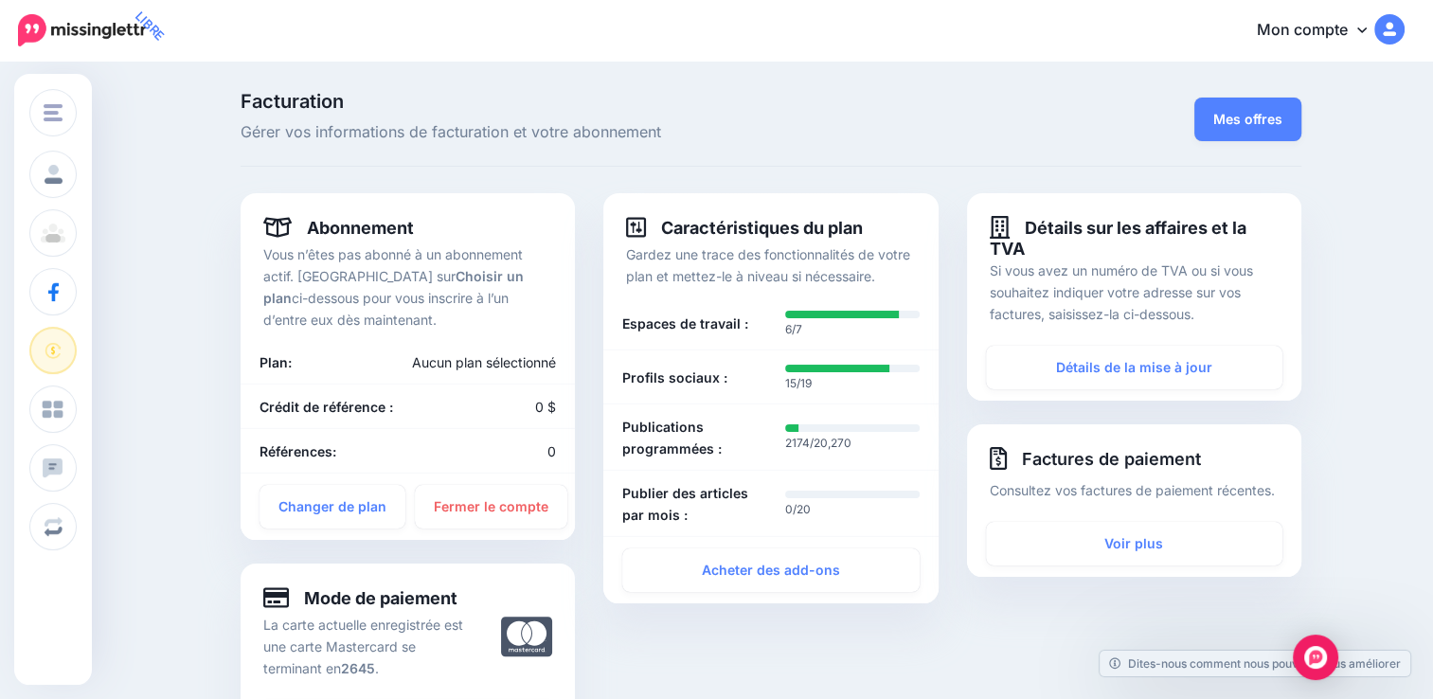
click at [1342, 30] on font "Mon compte" at bounding box center [1302, 29] width 91 height 19
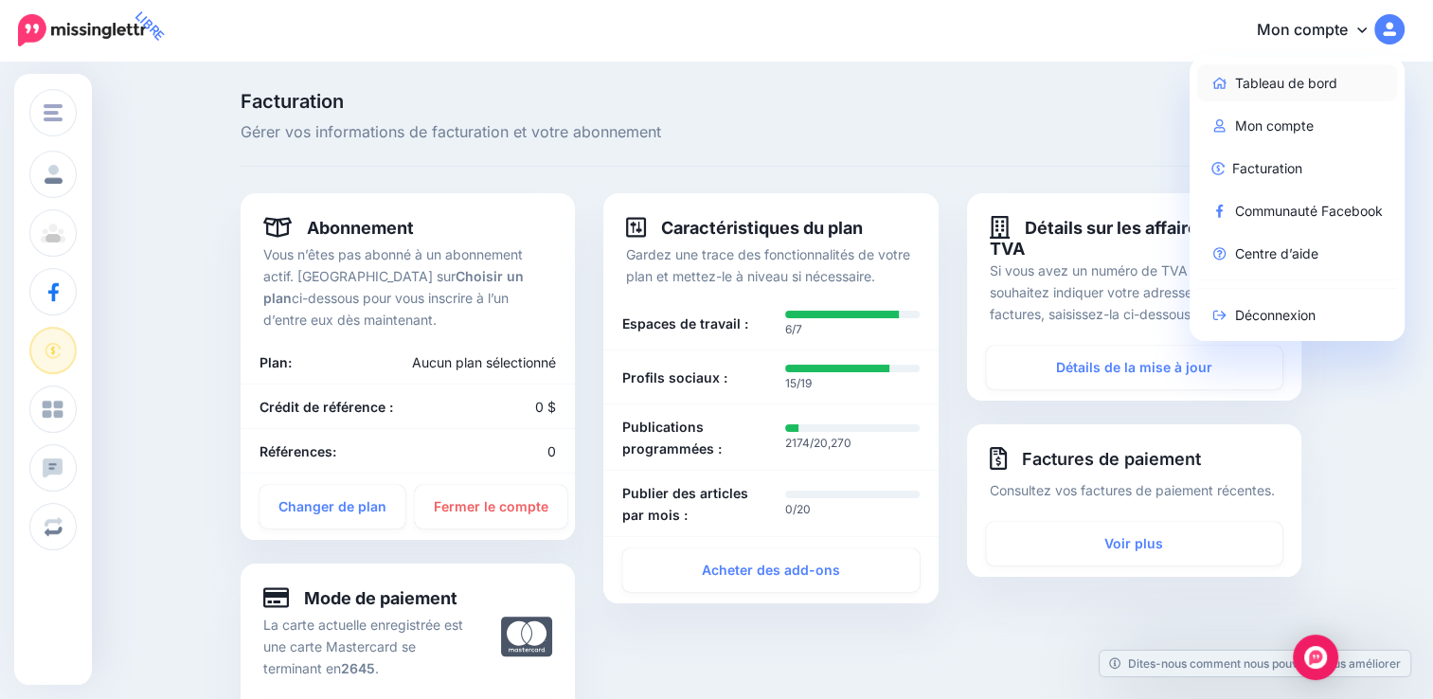
click at [1307, 88] on font "Tableau de bord" at bounding box center [1286, 83] width 102 height 23
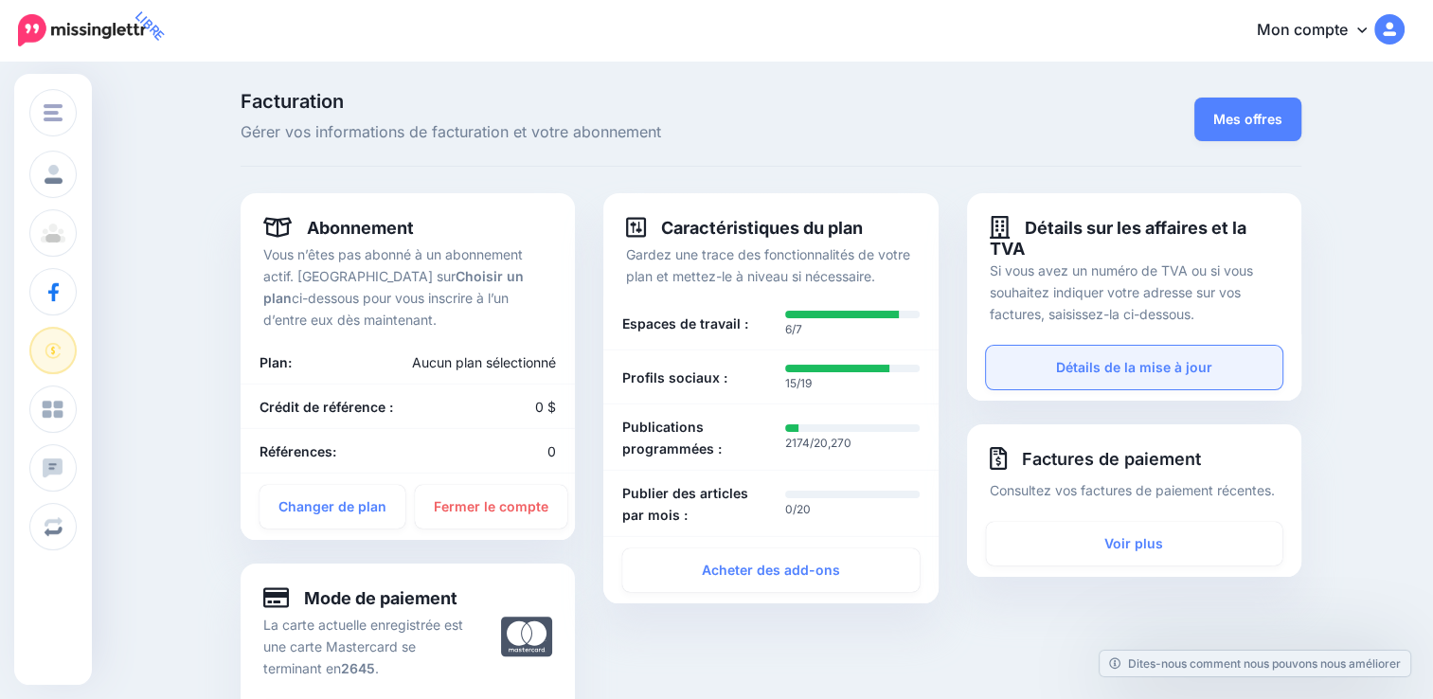
click at [1133, 370] on link "Détails de la mise à jour" at bounding box center [1134, 368] width 297 height 44
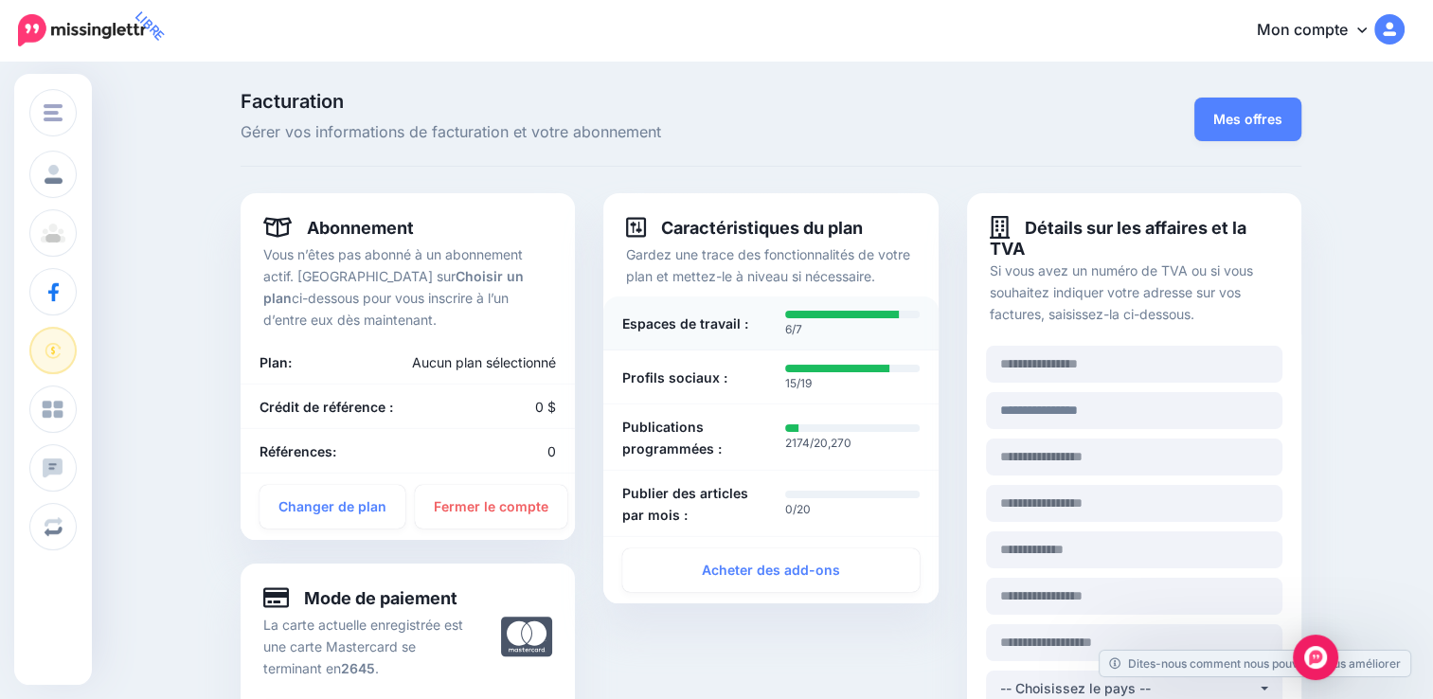
click at [771, 315] on div "Espaces de travail :" at bounding box center [689, 323] width 163 height 31
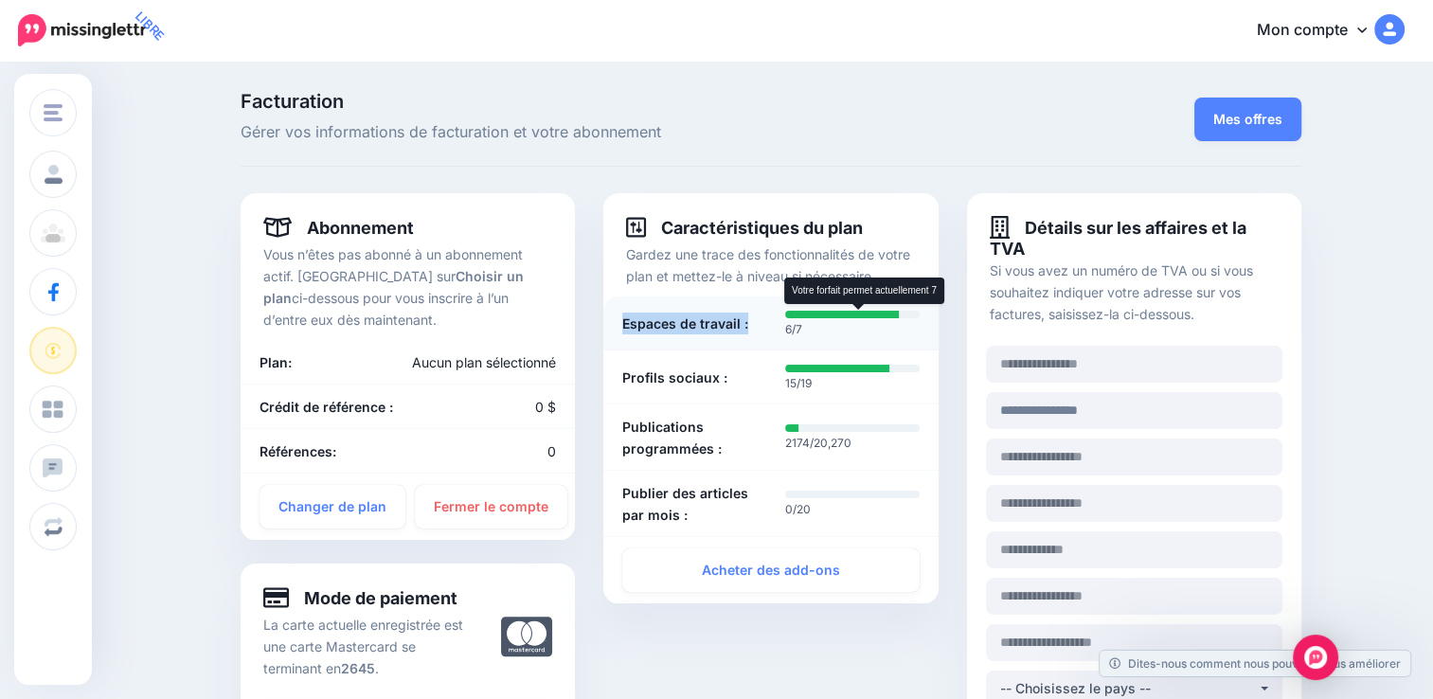
click at [810, 315] on div at bounding box center [842, 315] width 114 height 8
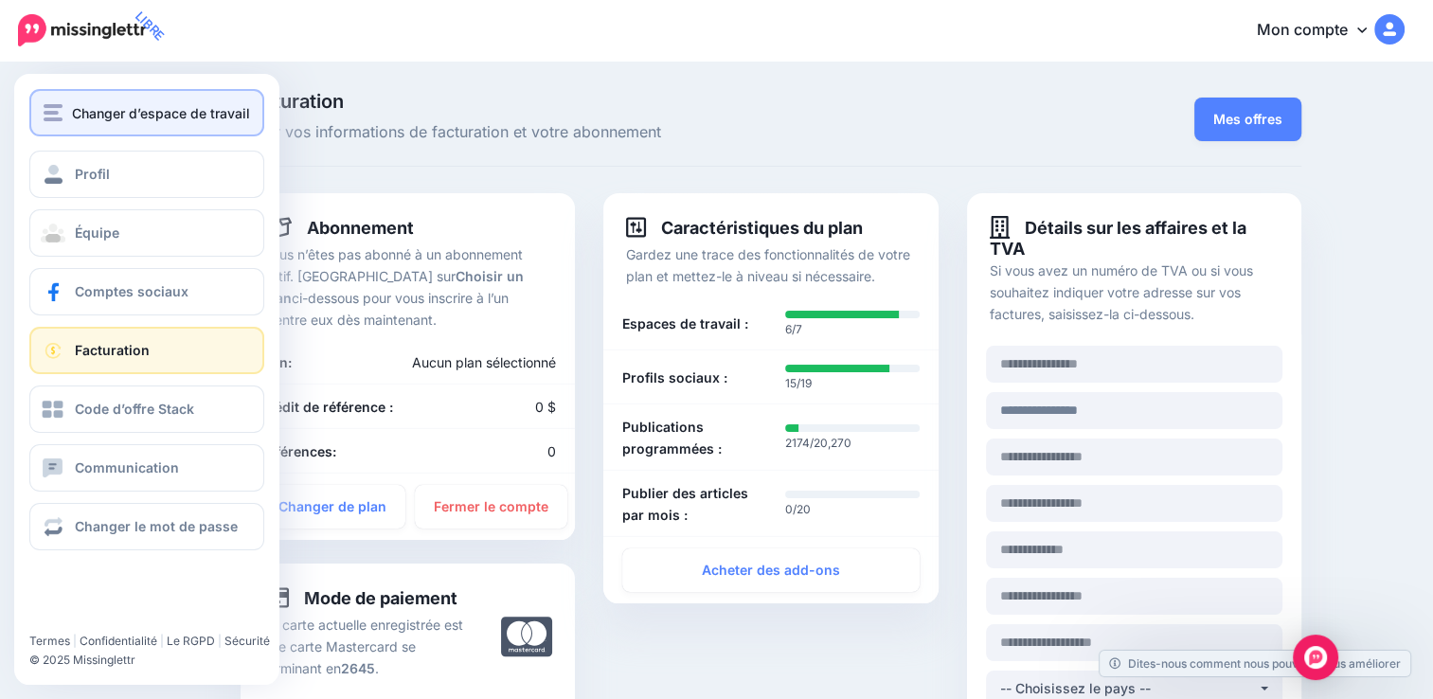
click at [118, 131] on button "Changer d’espace de travail" at bounding box center [146, 112] width 235 height 47
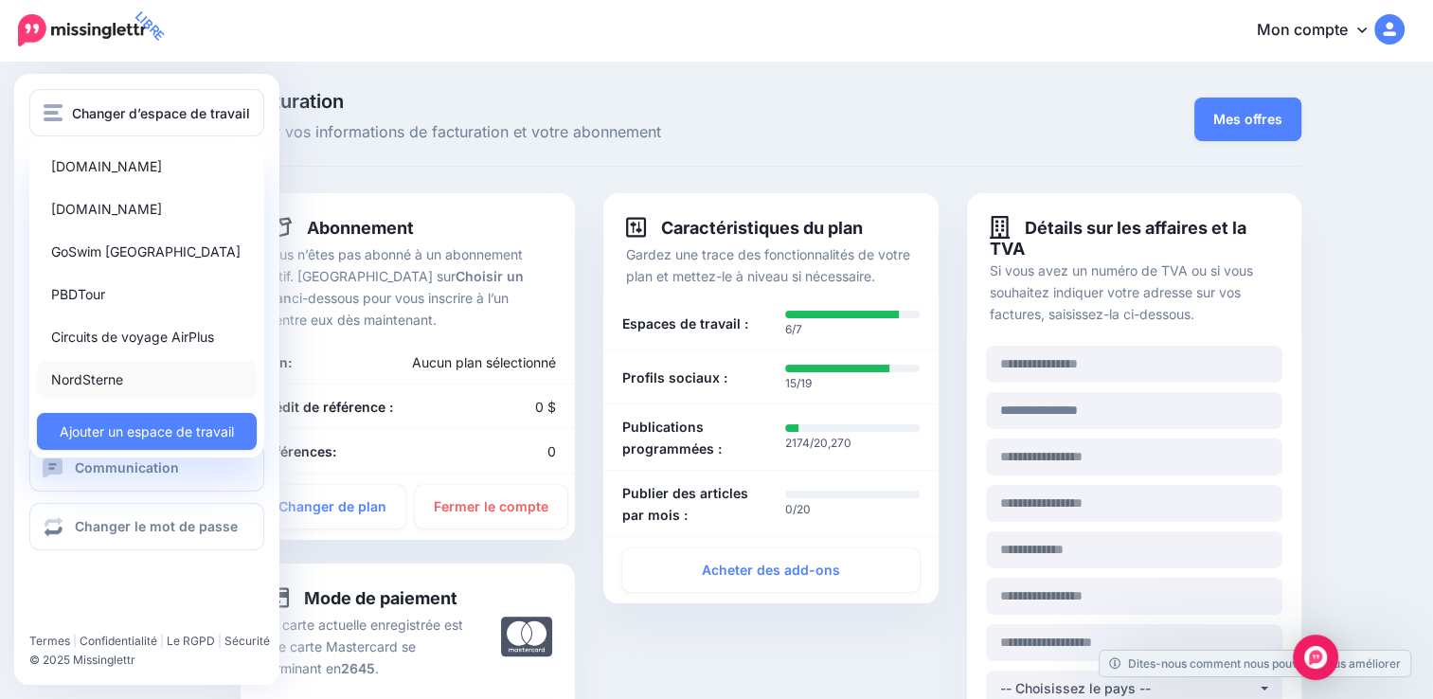
click at [95, 373] on link "NordSterne" at bounding box center [147, 379] width 220 height 37
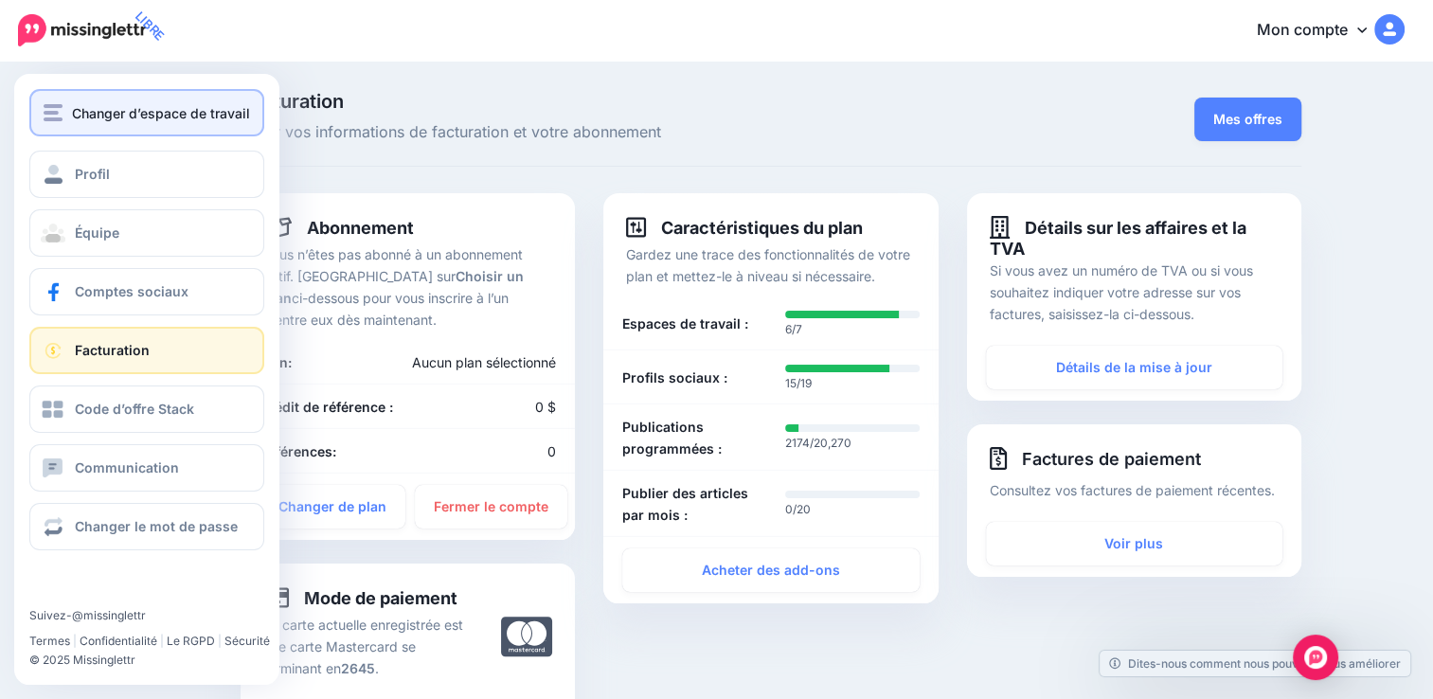
click at [69, 119] on div "Changer d’espace de travail" at bounding box center [147, 113] width 207 height 22
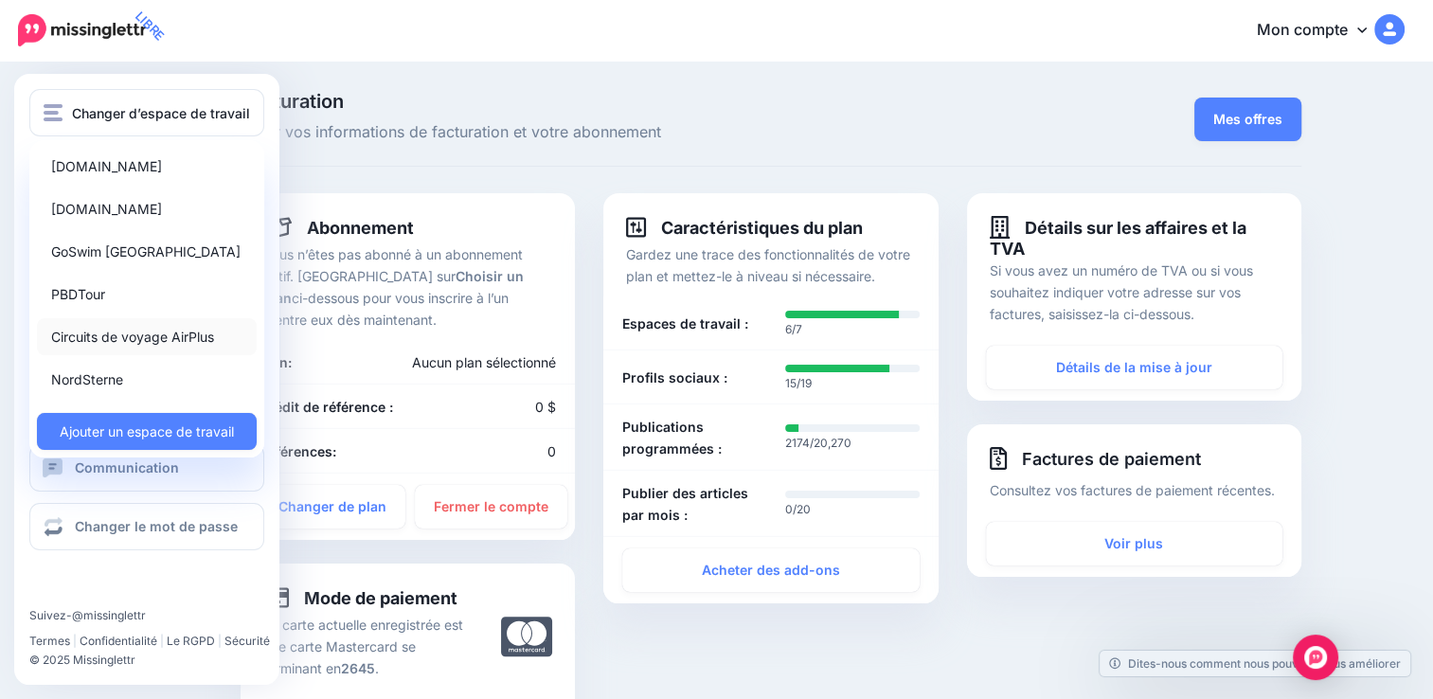
click at [99, 339] on link "Circuits de voyage AirPlus" at bounding box center [147, 336] width 220 height 37
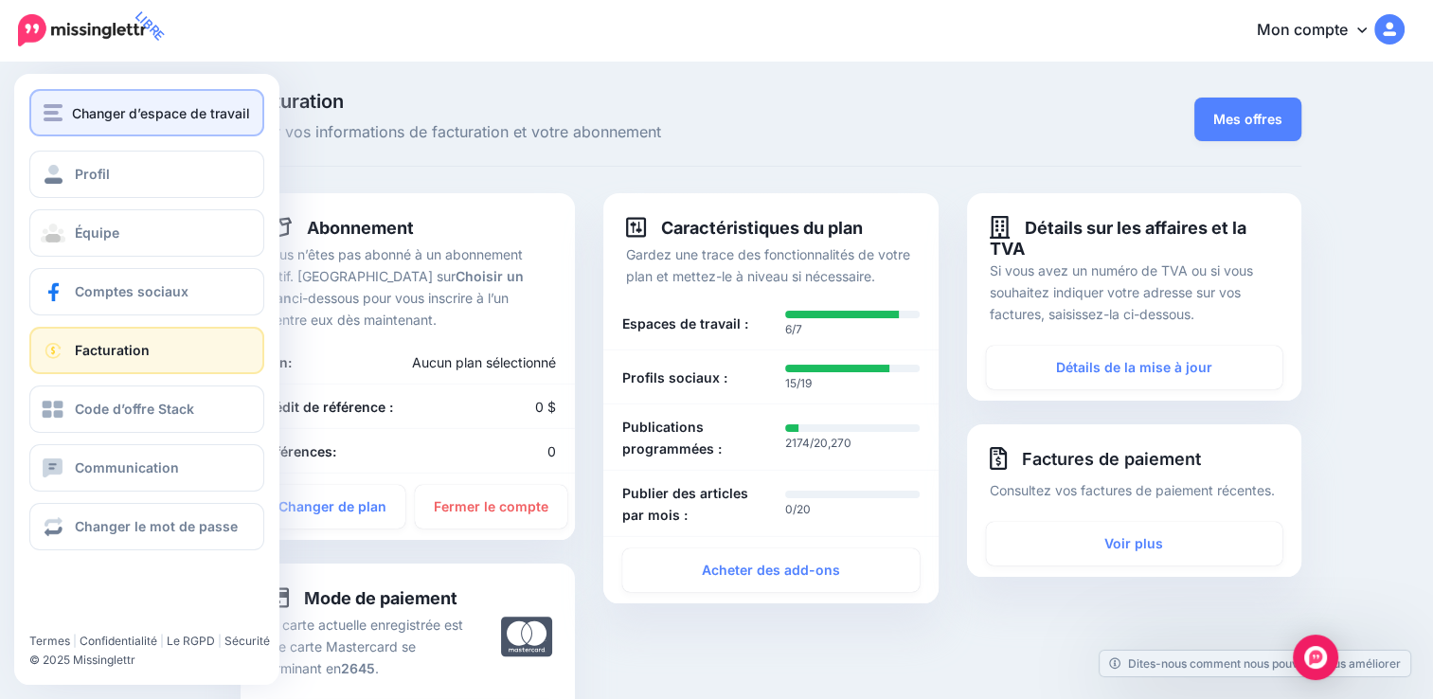
click at [141, 119] on span "Changer d’espace de travail" at bounding box center [161, 113] width 178 height 22
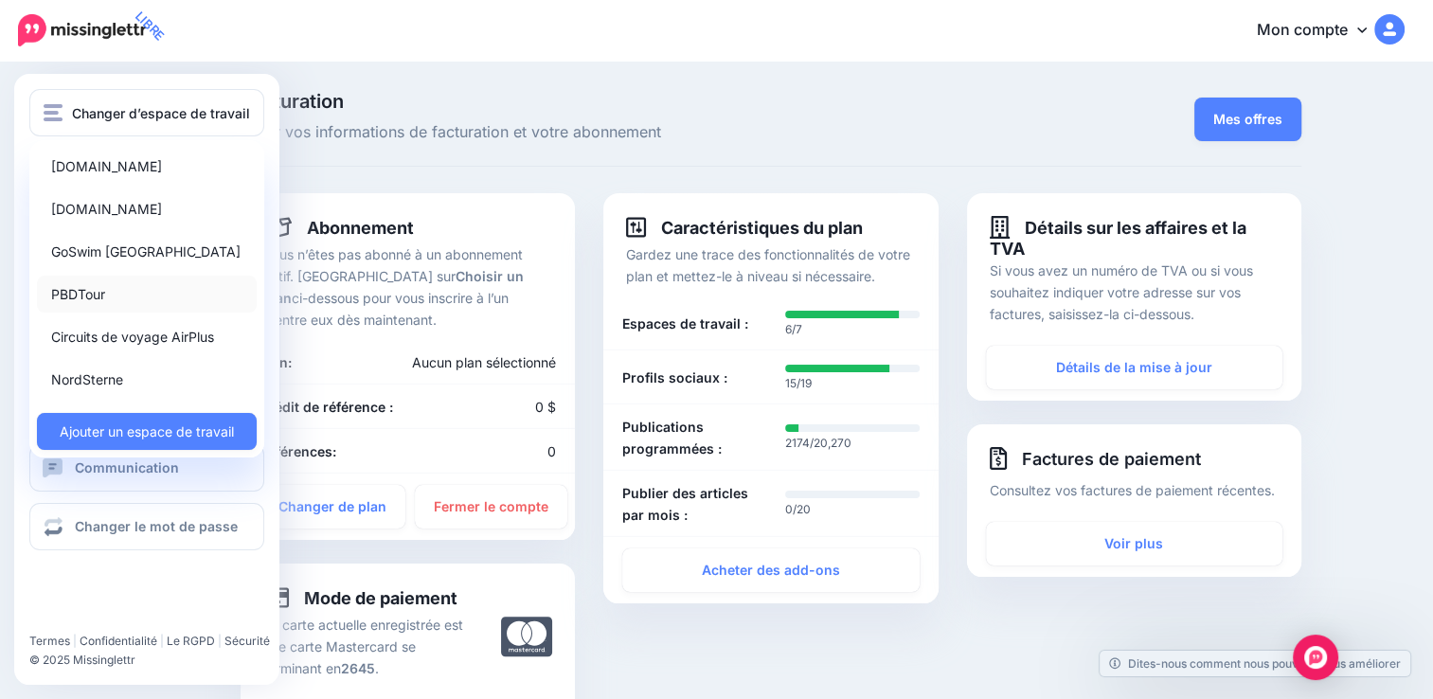
click at [125, 297] on link "PBDTour" at bounding box center [147, 294] width 220 height 37
